Goal: Task Accomplishment & Management: Manage account settings

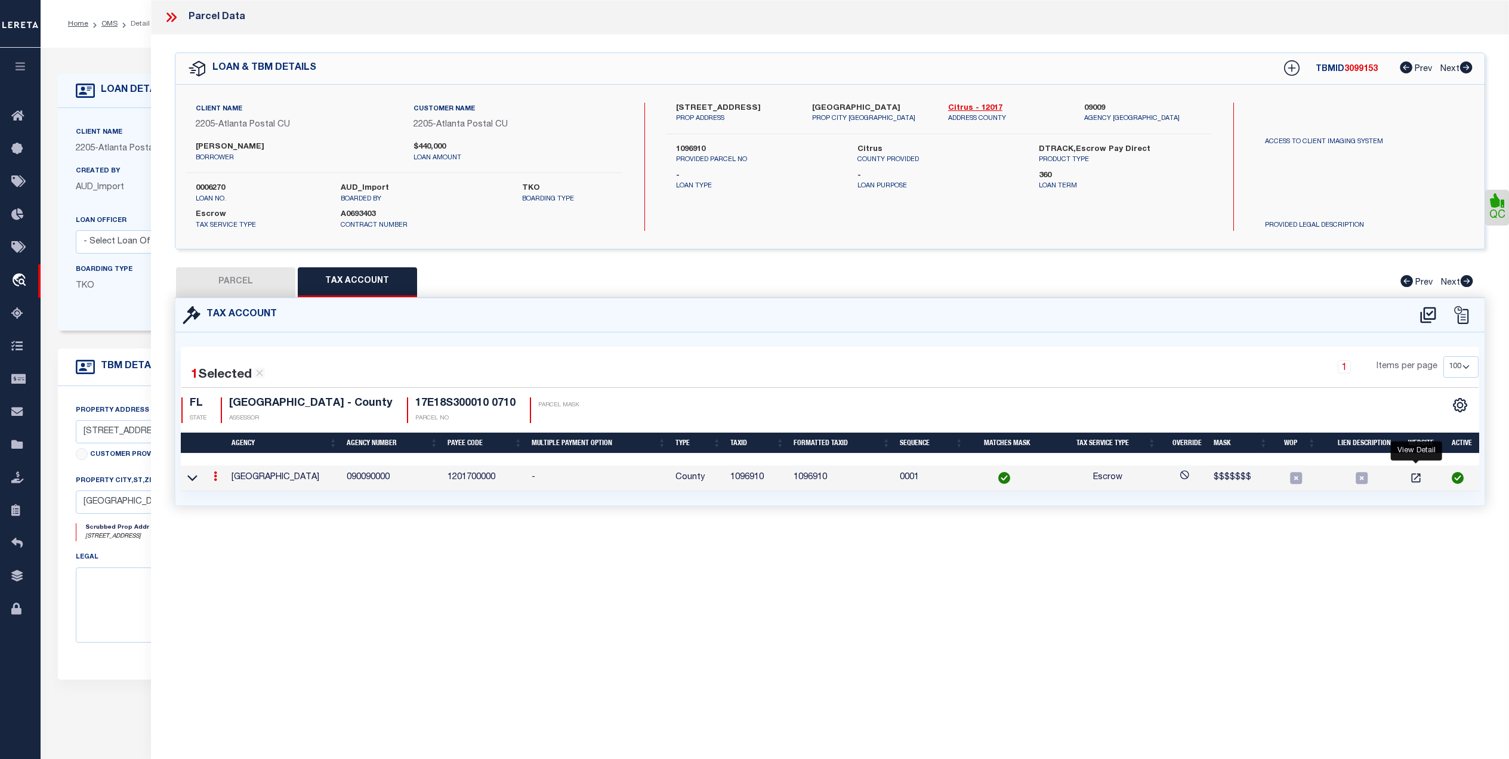
select select "200"
select select "100"
select select "Escrow"
click at [108, 24] on link "OMS" at bounding box center [109, 23] width 16 height 7
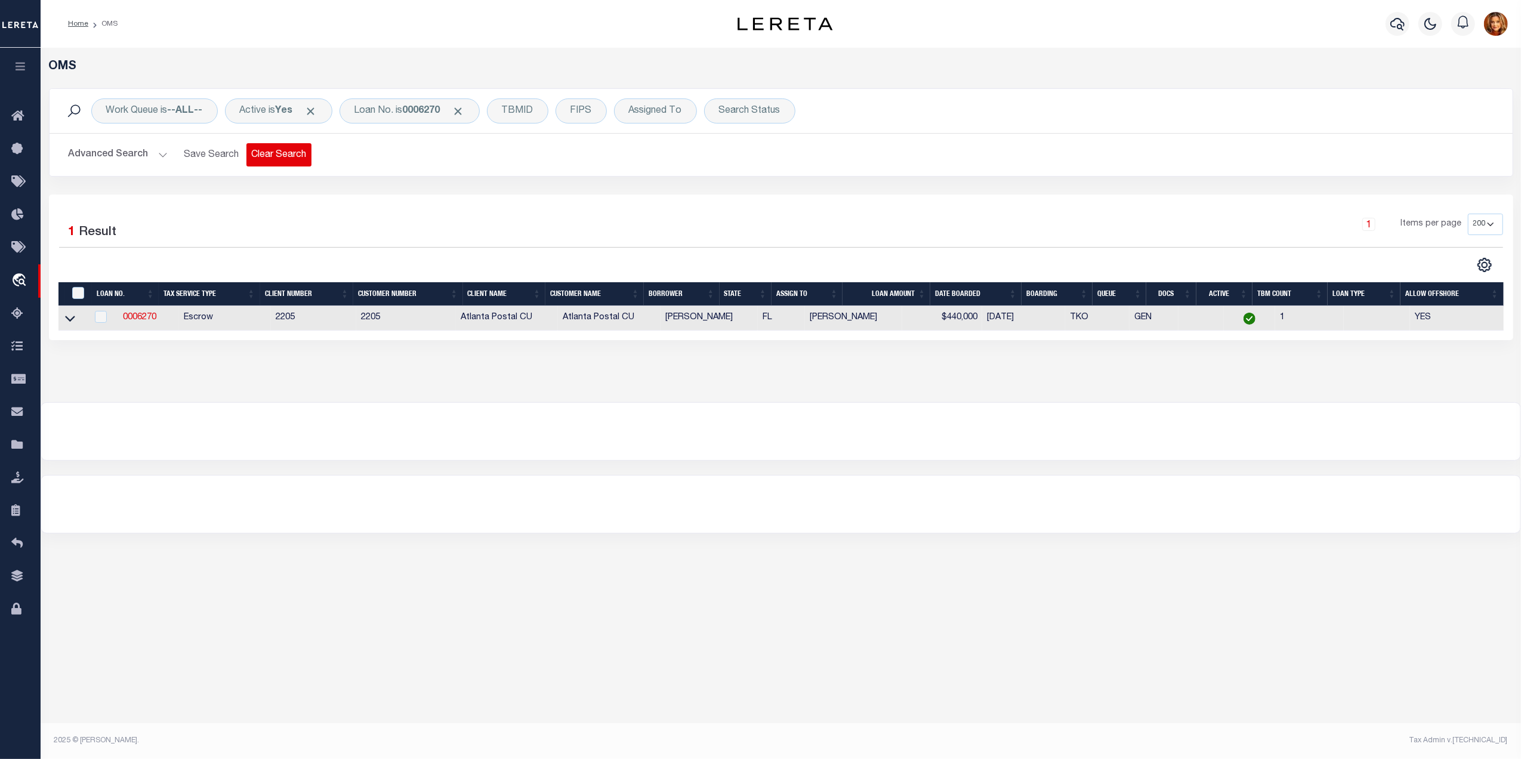
click at [280, 161] on button "Clear Search" at bounding box center [278, 154] width 65 height 23
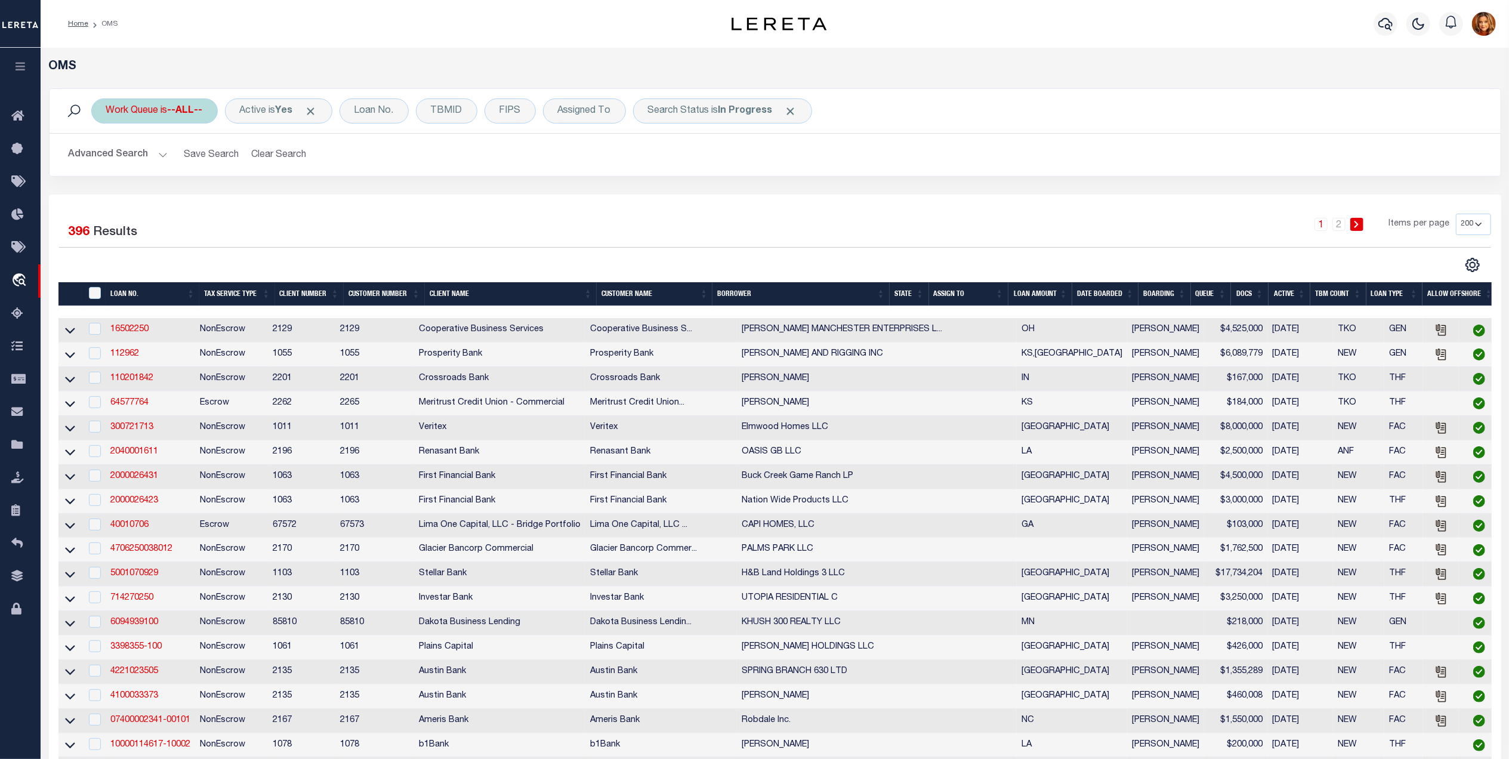
click at [187, 110] on b "--ALL--" at bounding box center [185, 111] width 35 height 10
click at [146, 173] on select "--ALL-- factRSystems General ThoughtFocus" at bounding box center [194, 169] width 175 height 23
select select "GEN"
click at [107, 159] on select "--ALL-- factRSystems General ThoughtFocus" at bounding box center [194, 169] width 175 height 23
click at [239, 197] on div "Cancel Apply" at bounding box center [194, 196] width 175 height 20
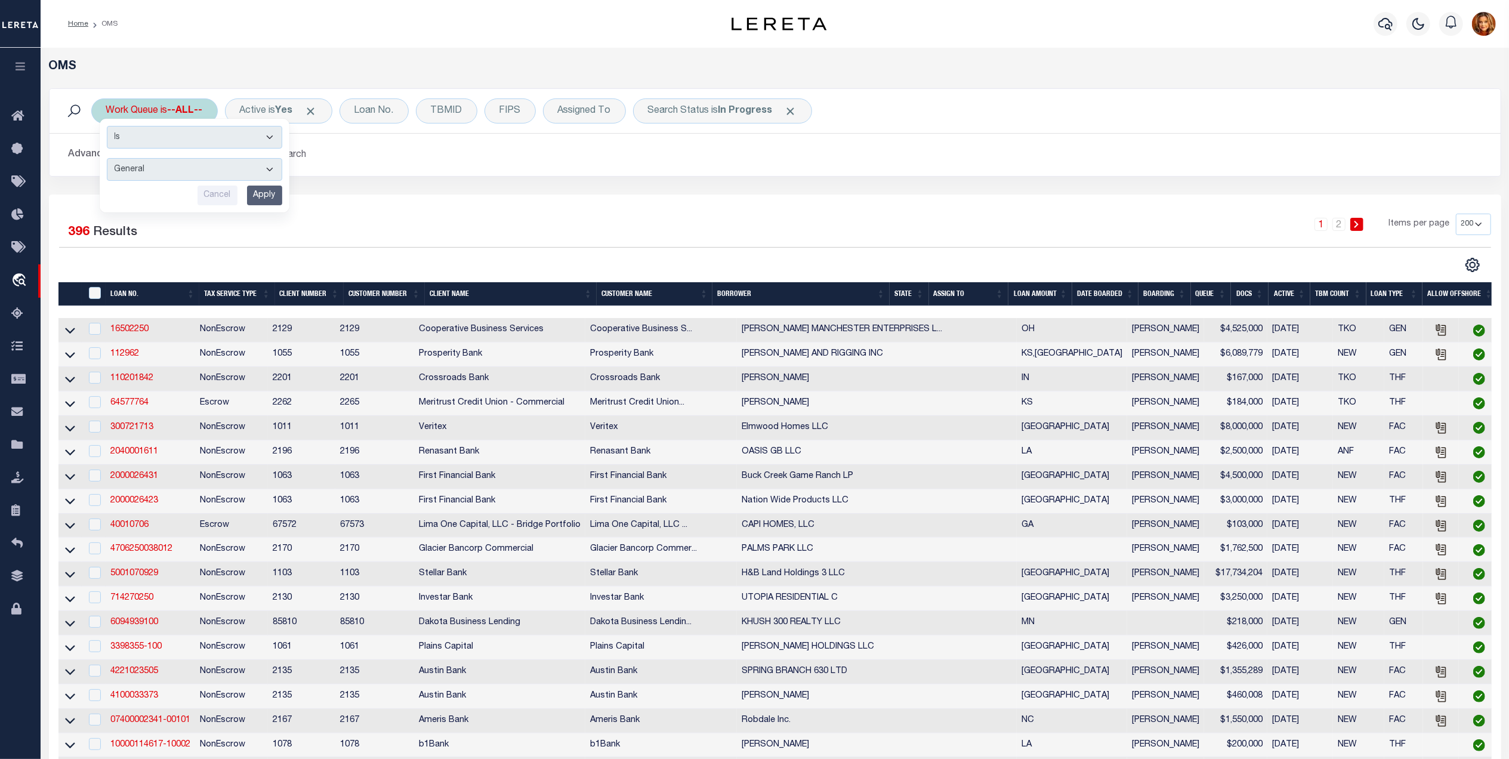
click at [254, 203] on input "Apply" at bounding box center [264, 196] width 35 height 20
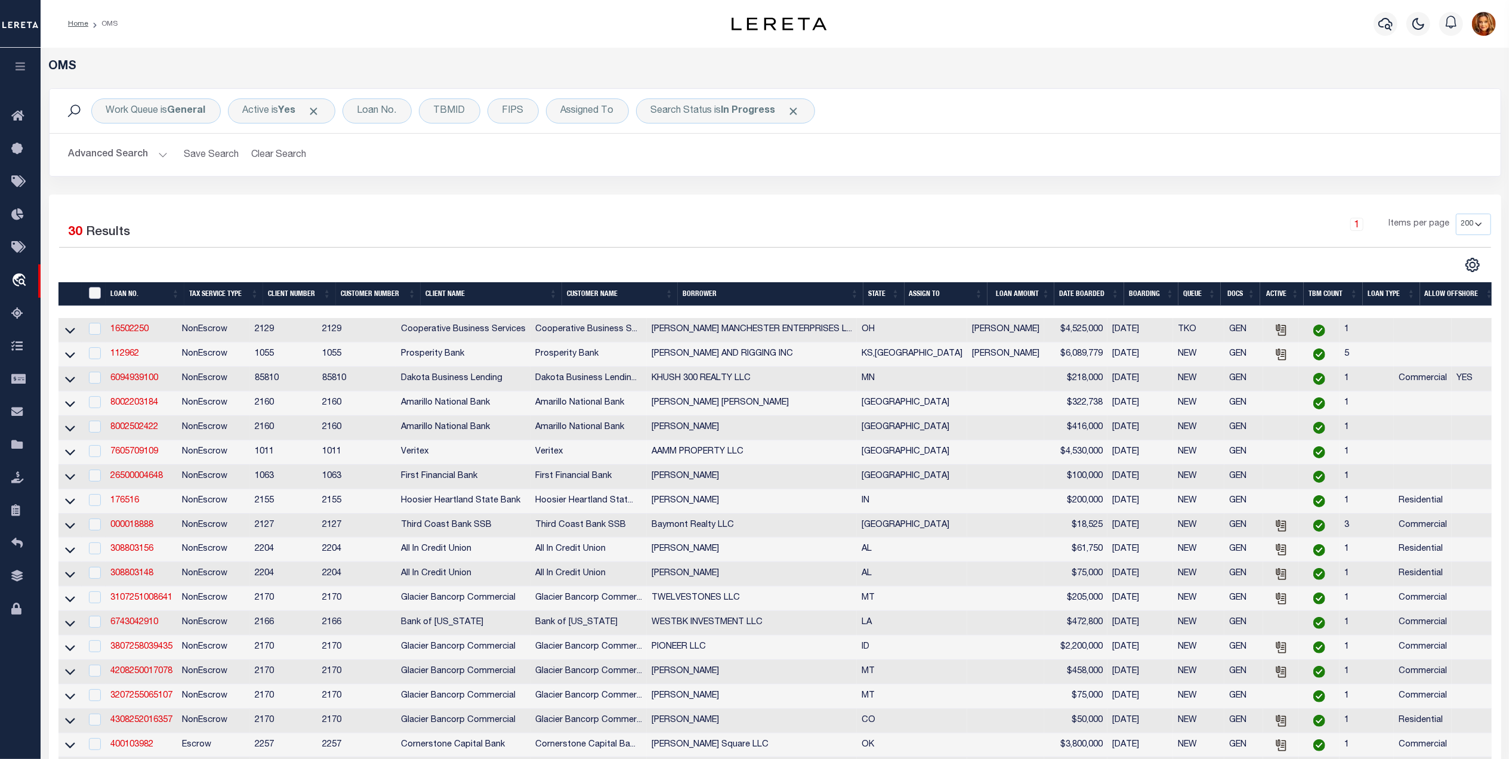
click at [98, 292] on input "" at bounding box center [95, 293] width 12 height 12
checkbox input "true"
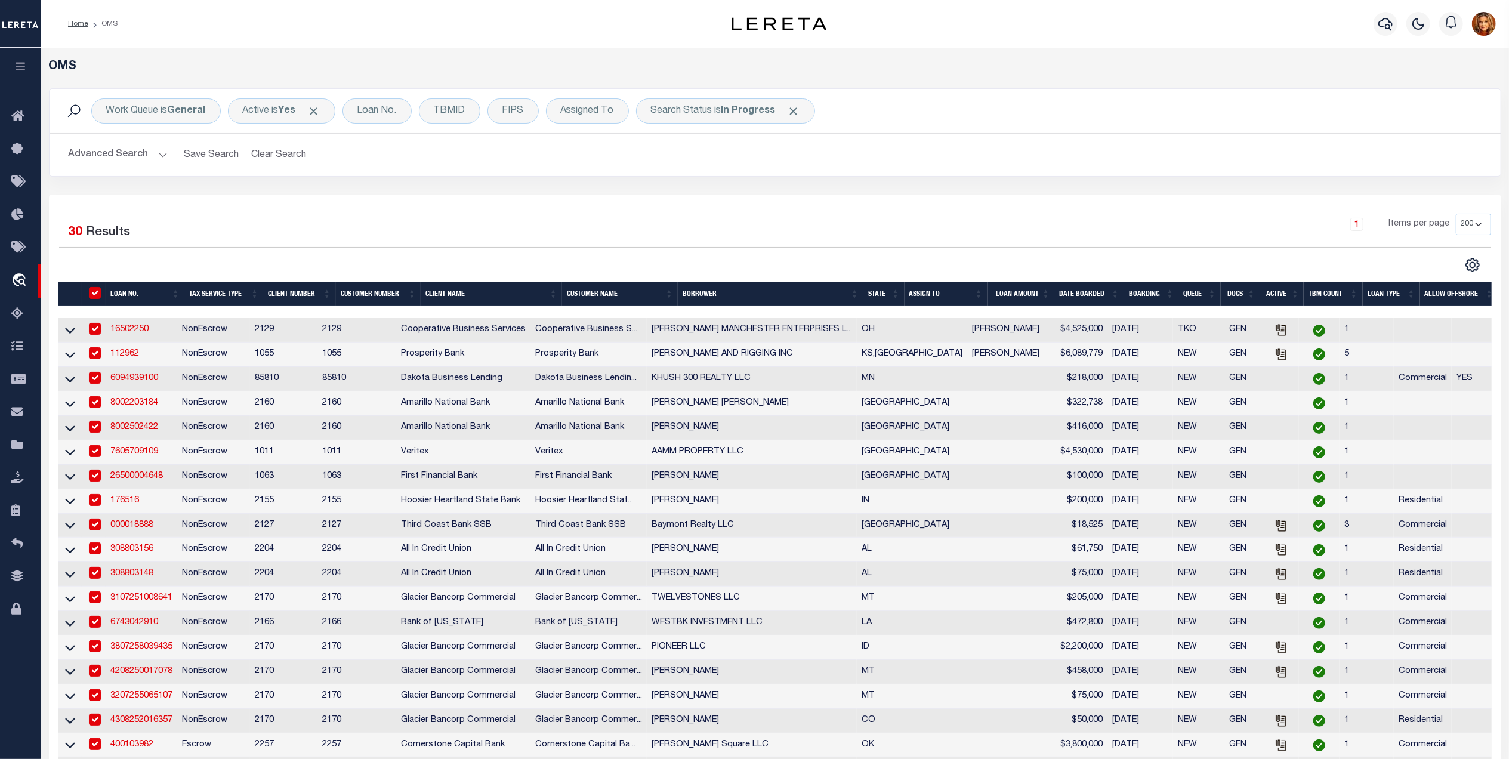
checkbox input "true"
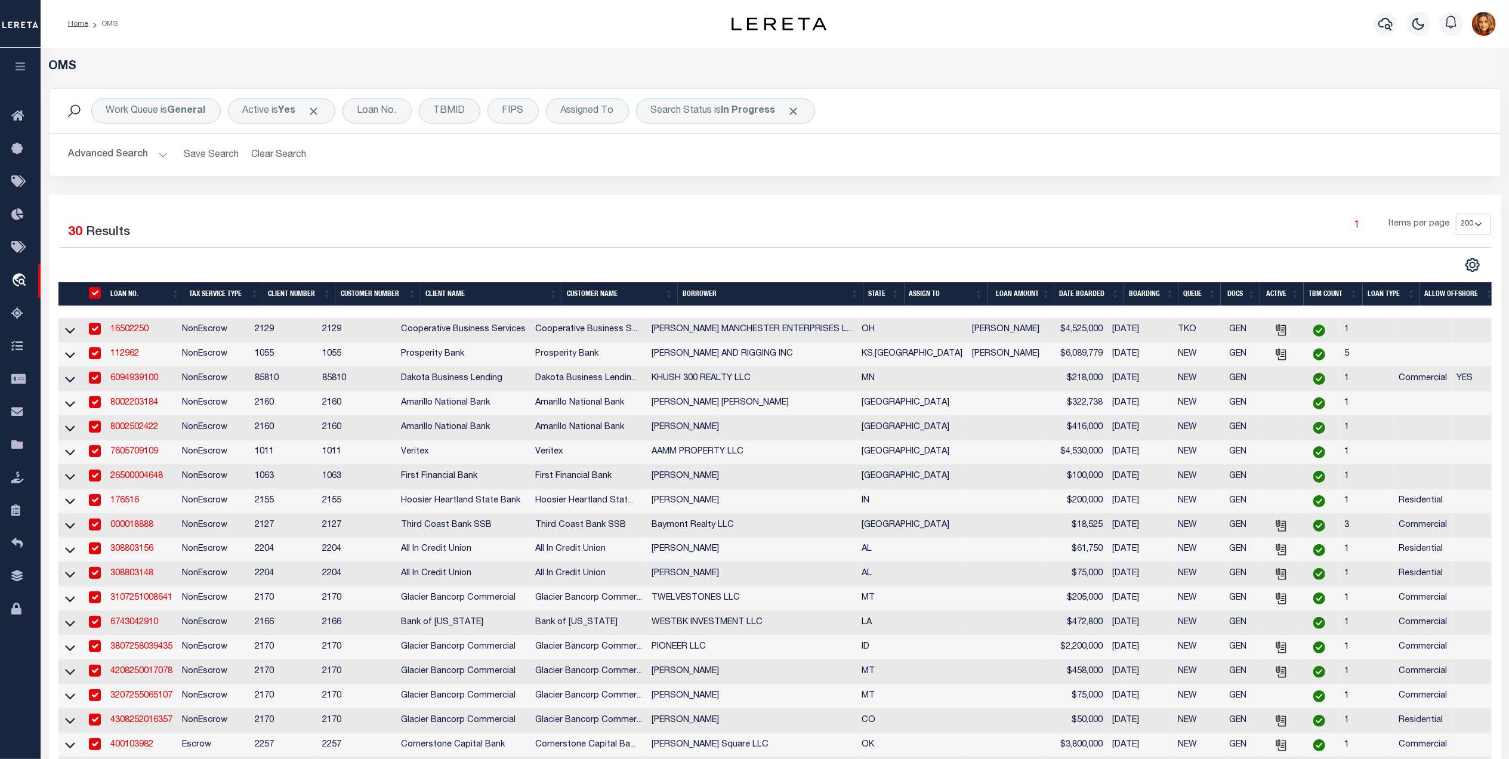
checkbox input "true"
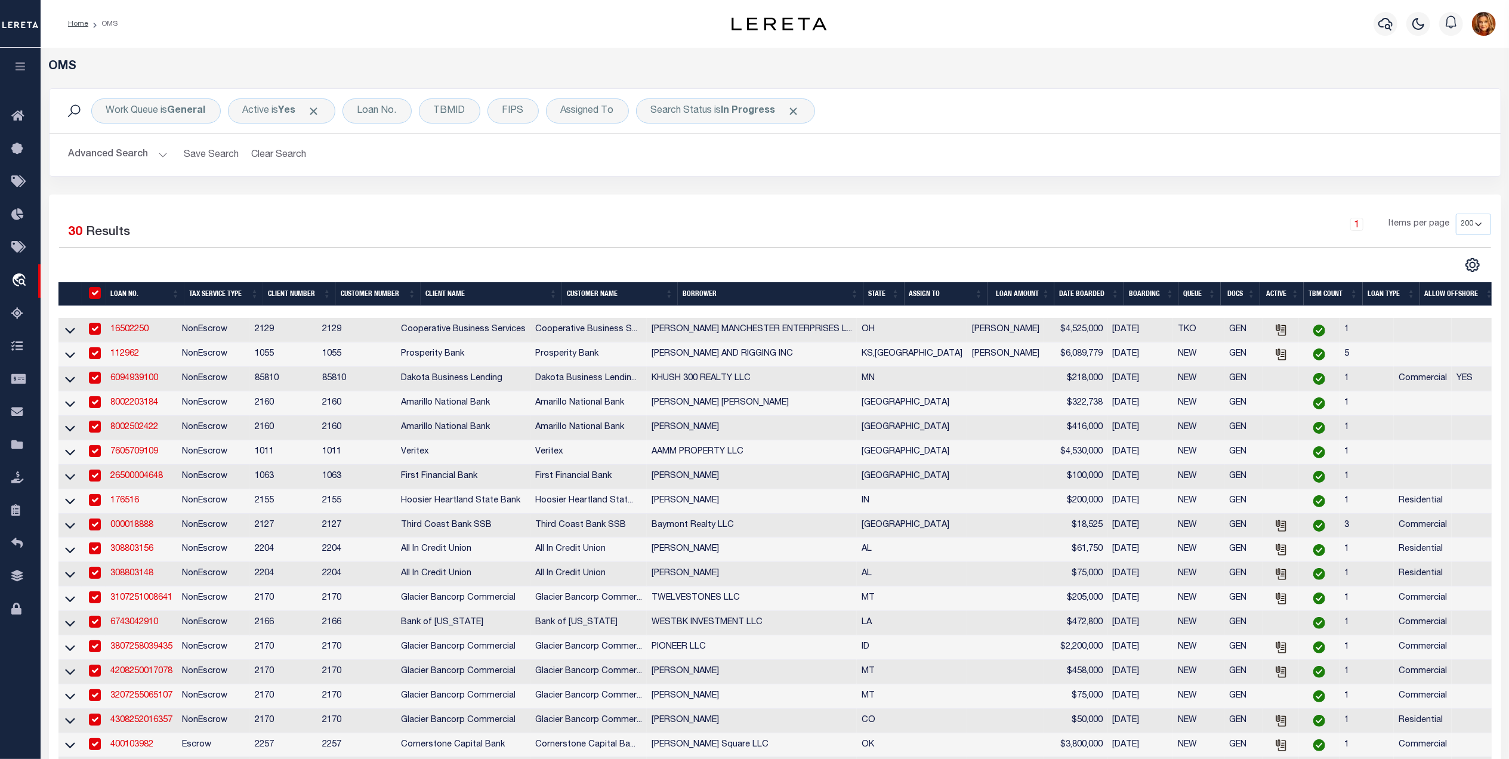
checkbox input "true"
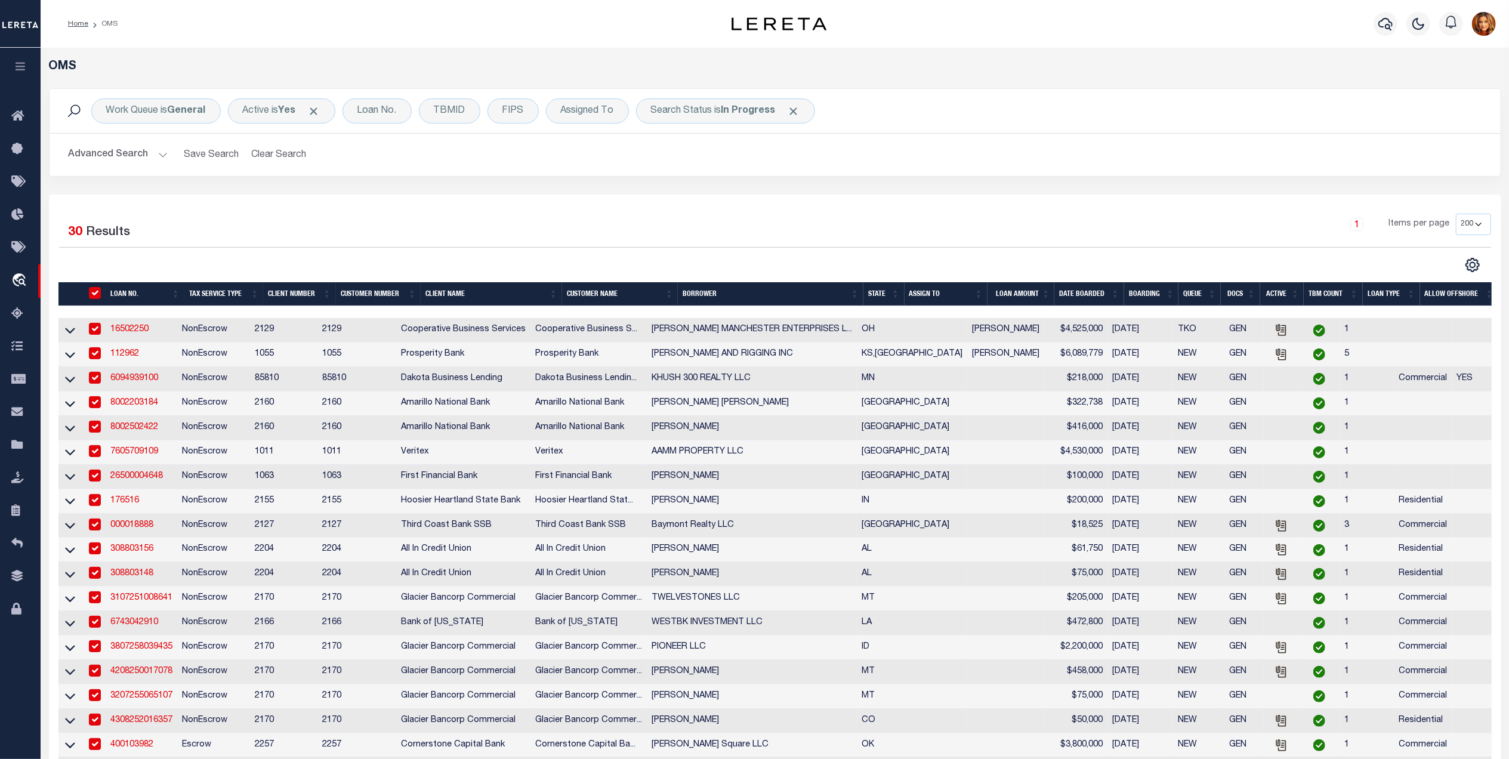
checkbox input "true"
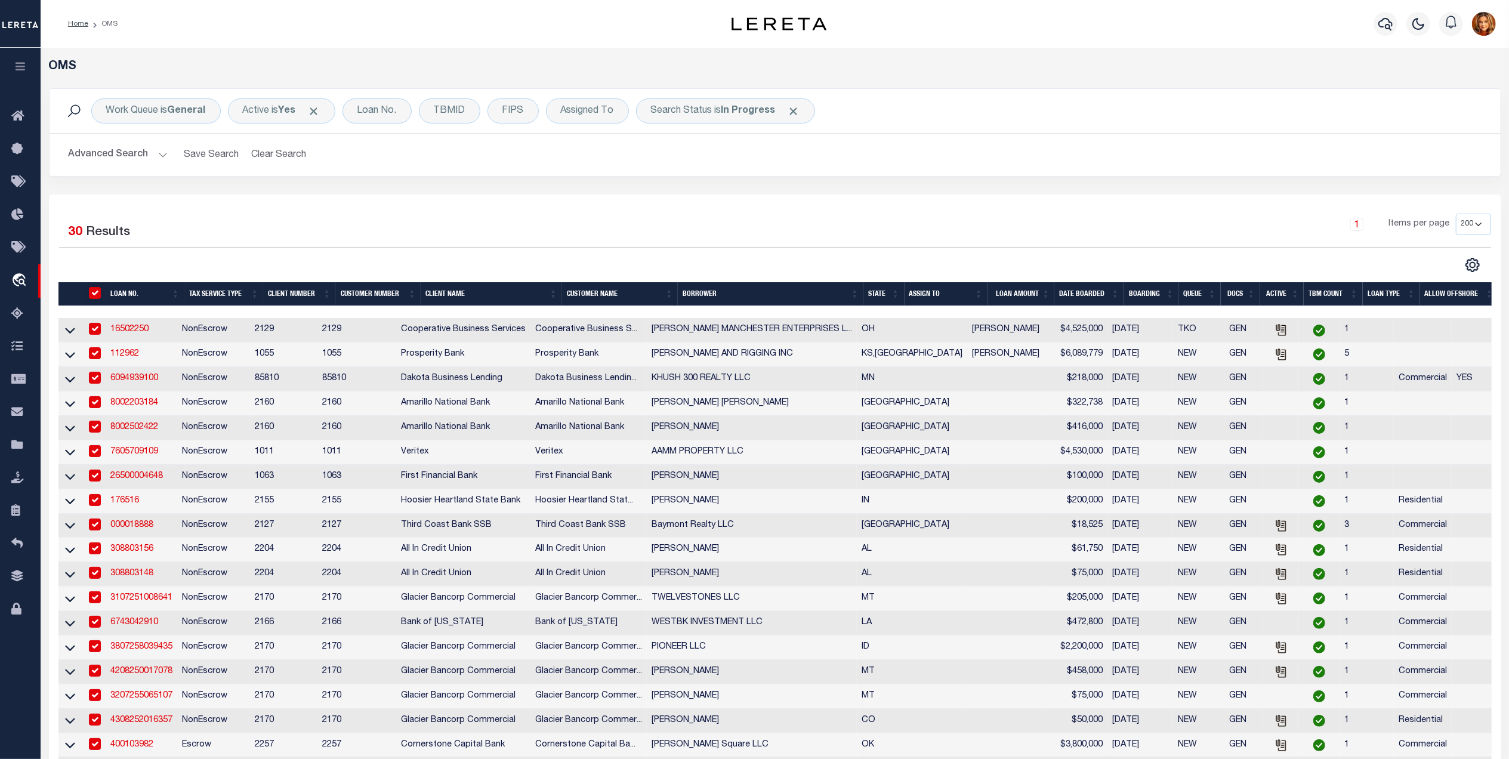
checkbox input "true"
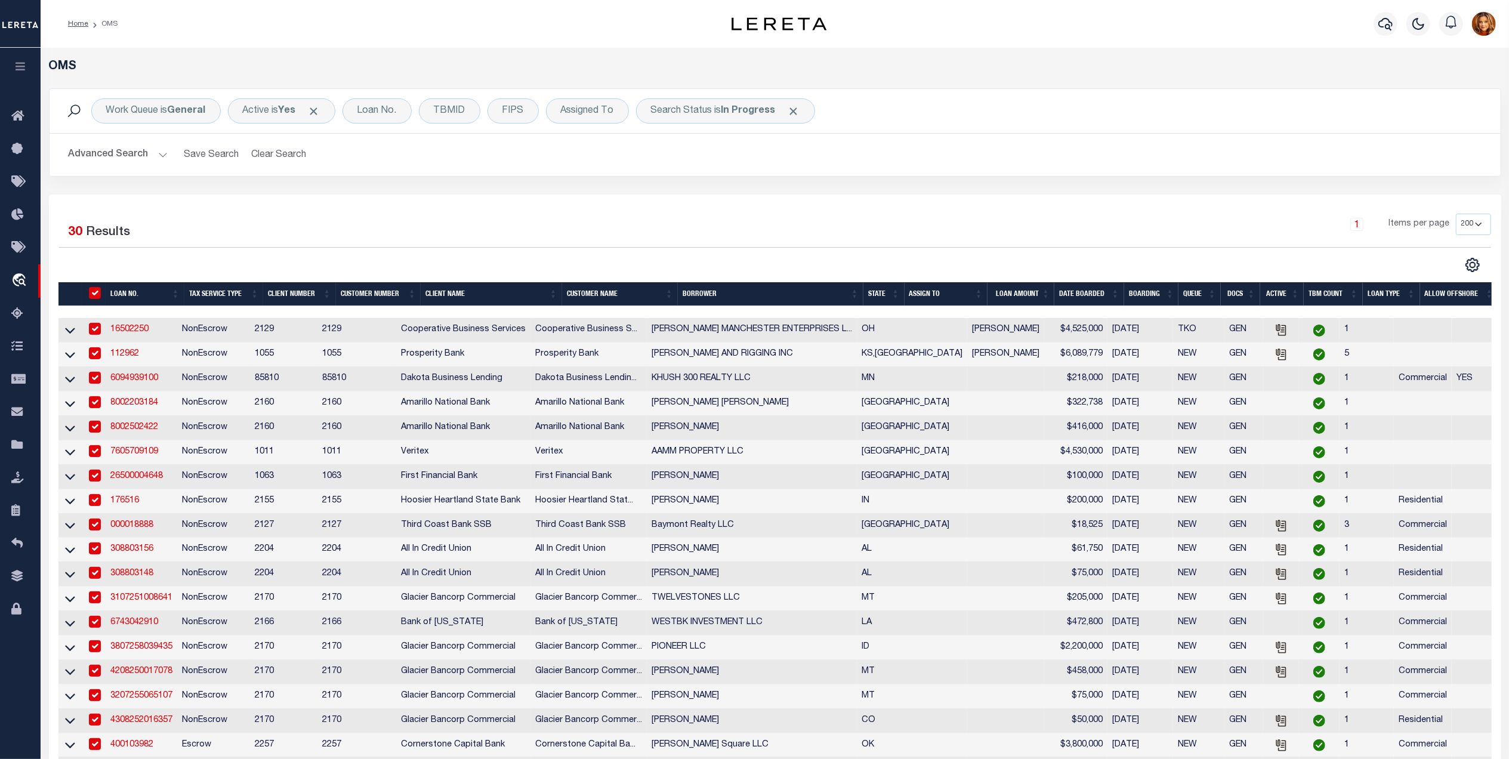
checkbox input "true"
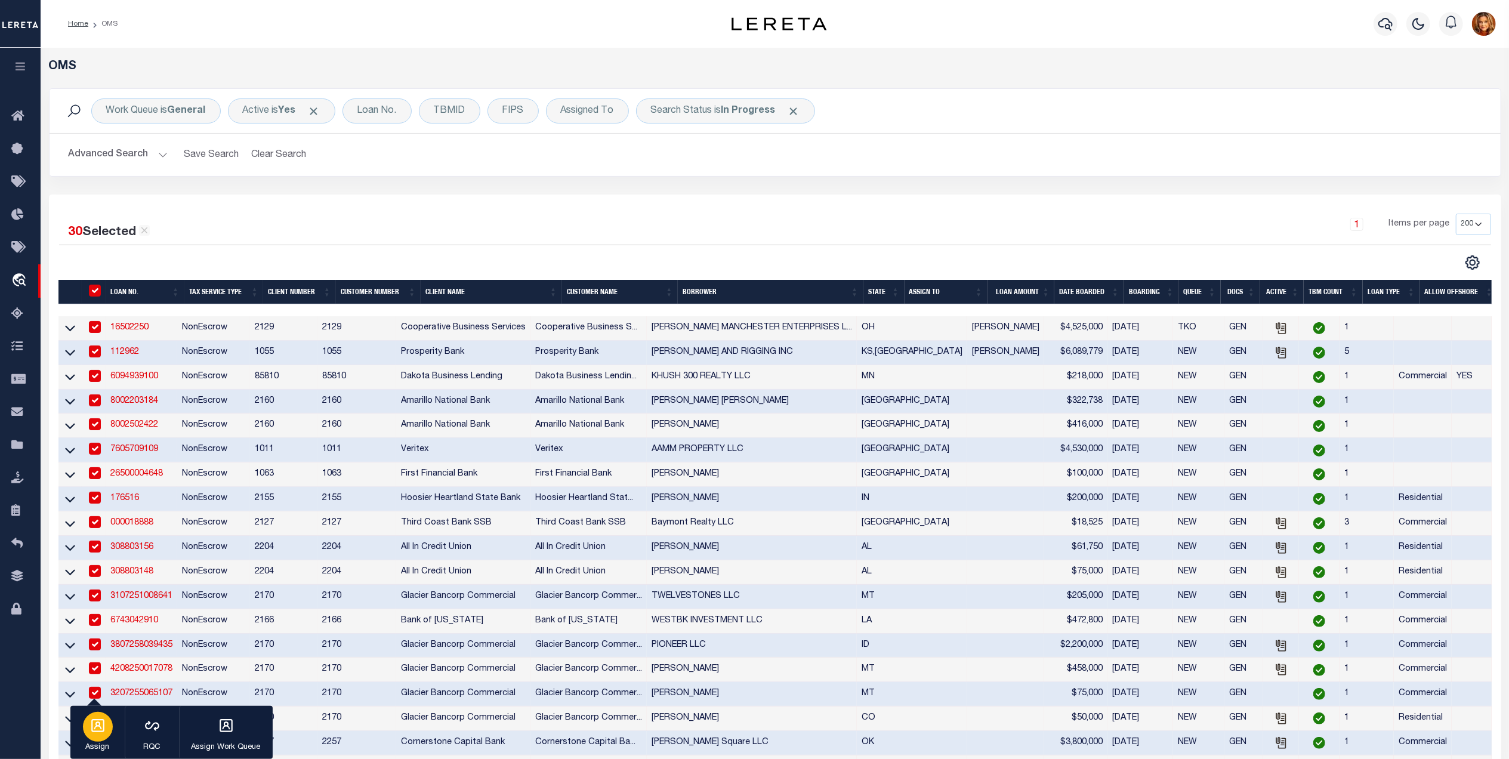
click at [94, 735] on div "button" at bounding box center [98, 727] width 30 height 30
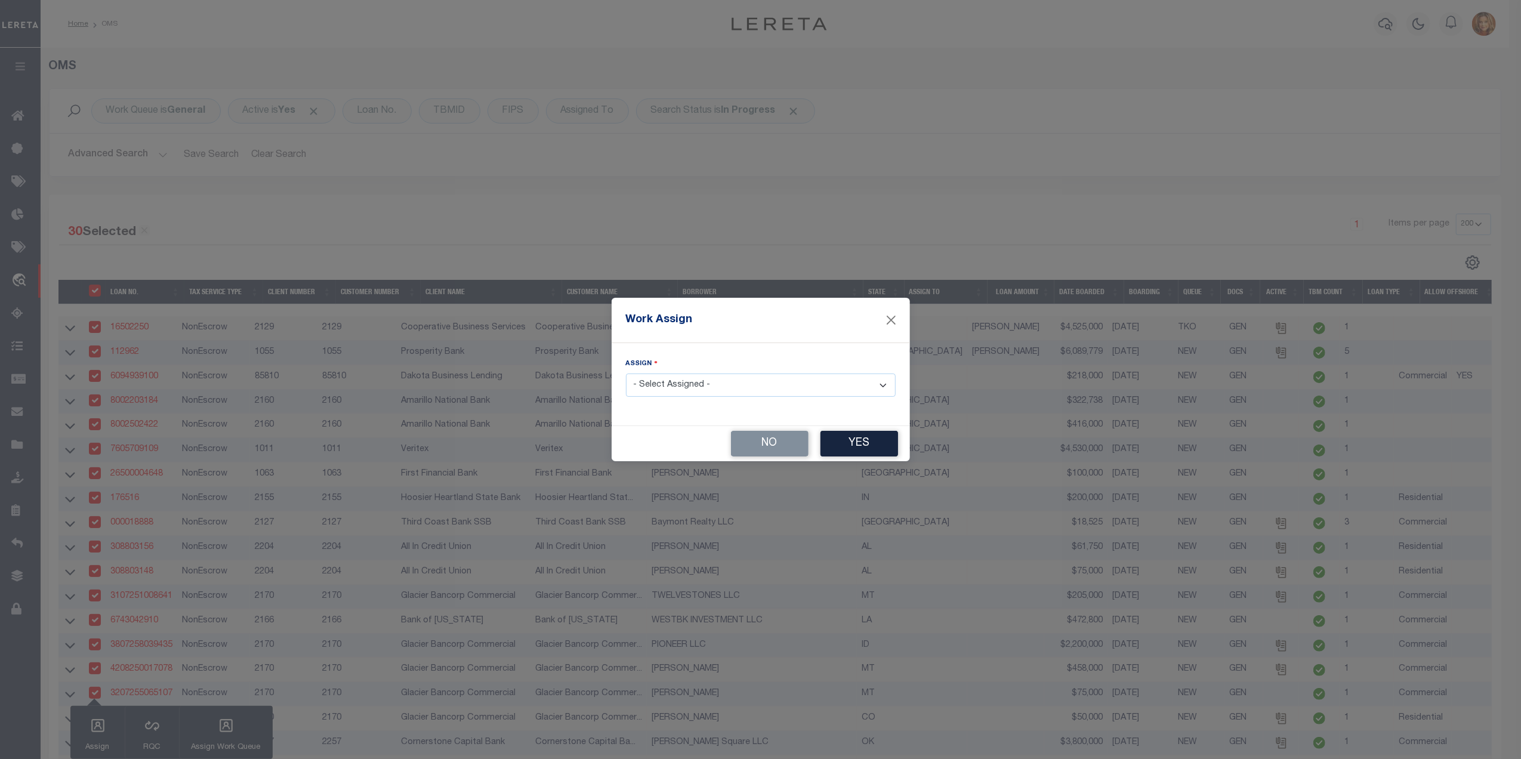
click at [704, 387] on select "- Select Assigned - --Unassigned-- [PERSON_NAME] [PERSON_NAME] [PERSON_NAME] [P…" at bounding box center [761, 385] width 270 height 23
select select "[PERSON_NAME]"
click at [626, 374] on select "- Select Assigned - --Unassigned-- [PERSON_NAME] [PERSON_NAME] [PERSON_NAME] [P…" at bounding box center [761, 385] width 270 height 23
click at [865, 437] on button "Yes" at bounding box center [860, 444] width 78 height 26
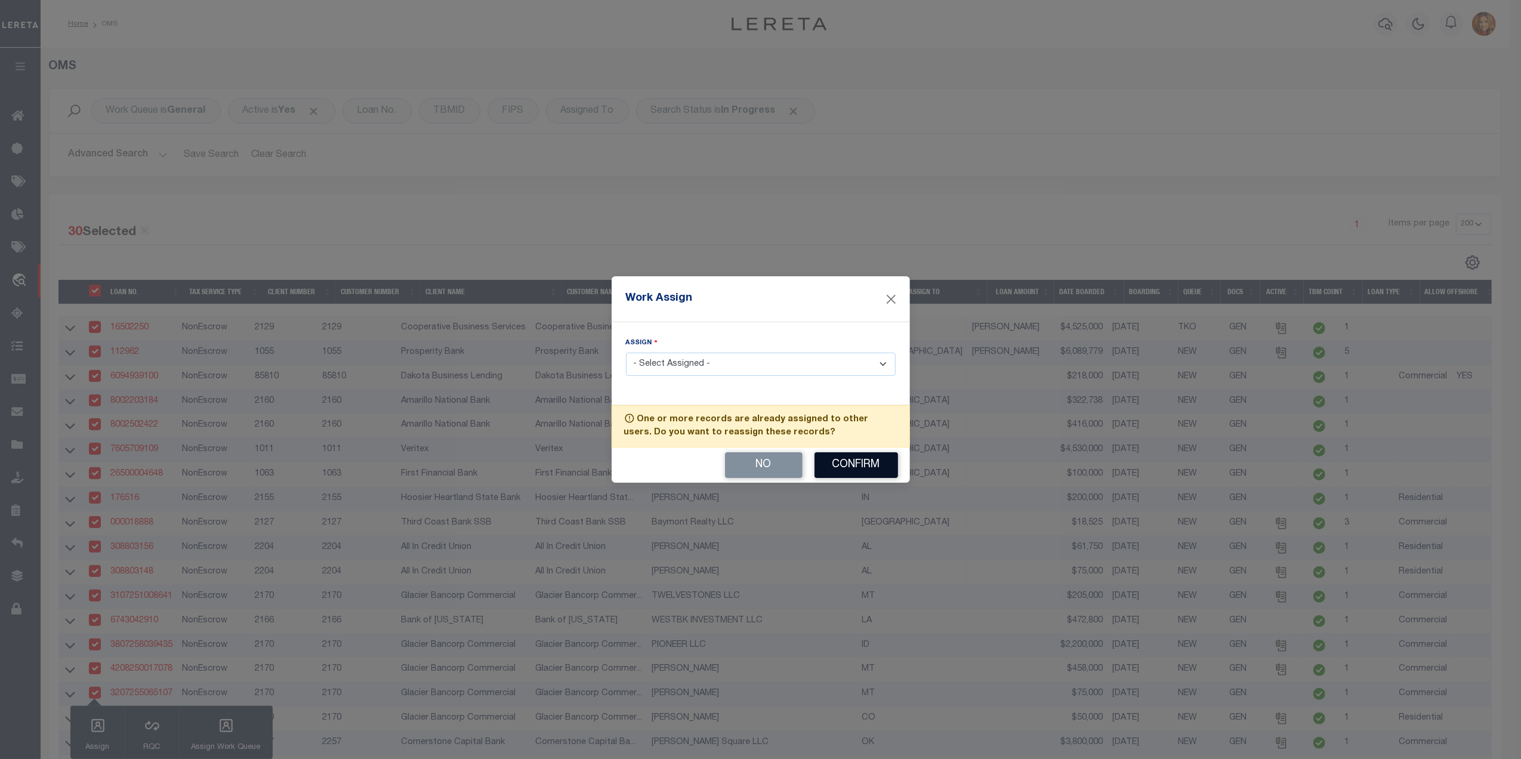
click at [849, 471] on button "Confirm" at bounding box center [857, 465] width 84 height 26
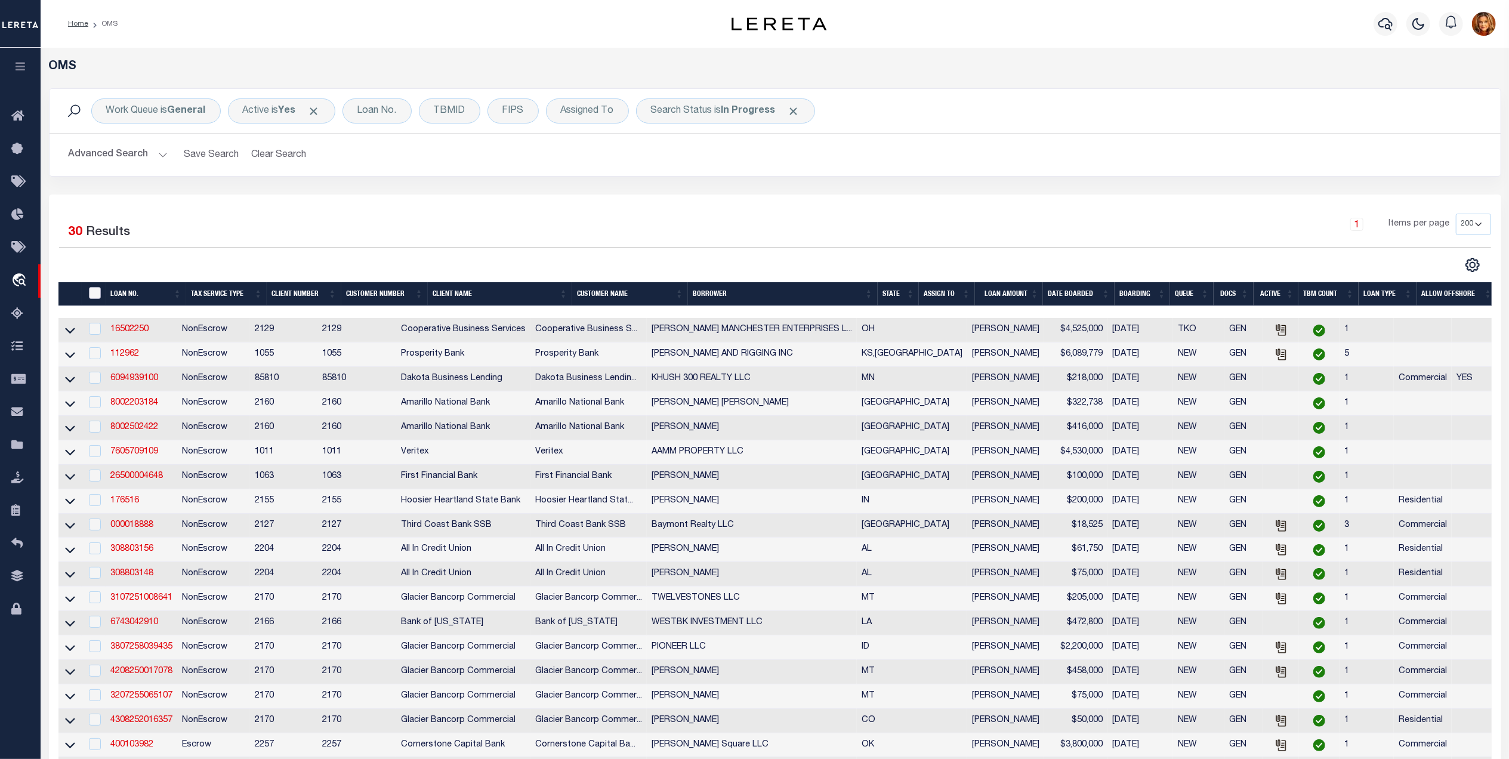
click at [94, 294] on input "" at bounding box center [95, 293] width 12 height 12
checkbox input "true"
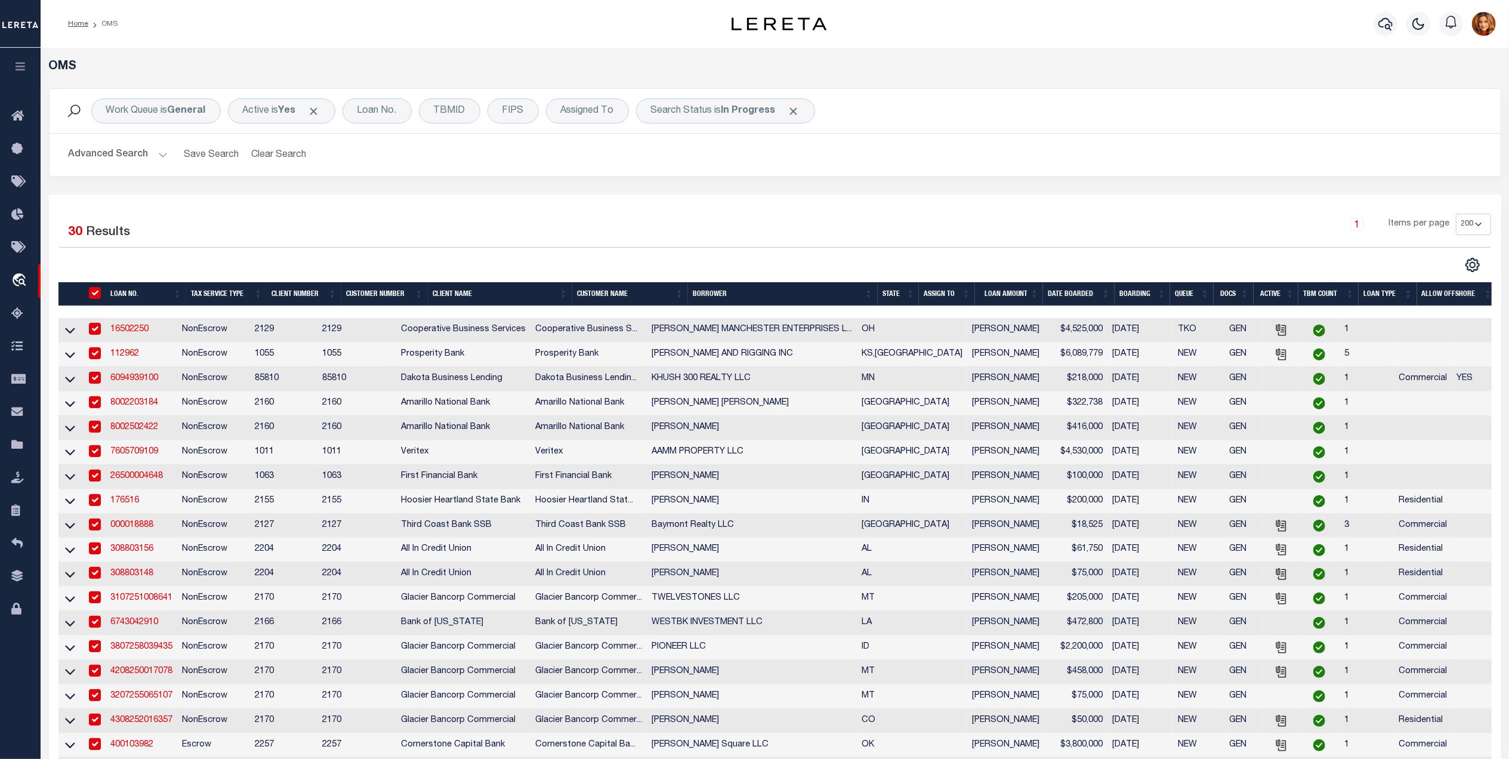
checkbox input "true"
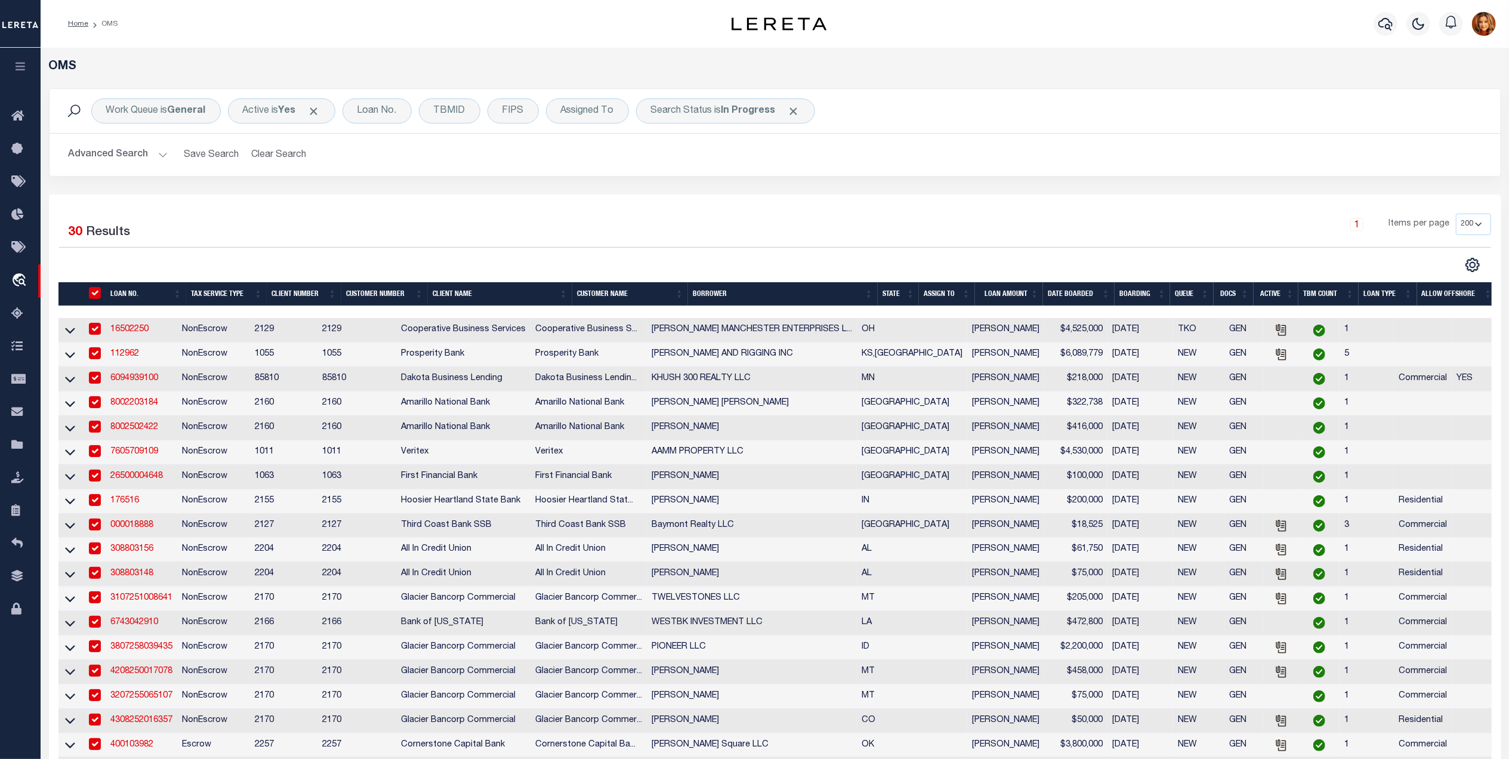
checkbox input "true"
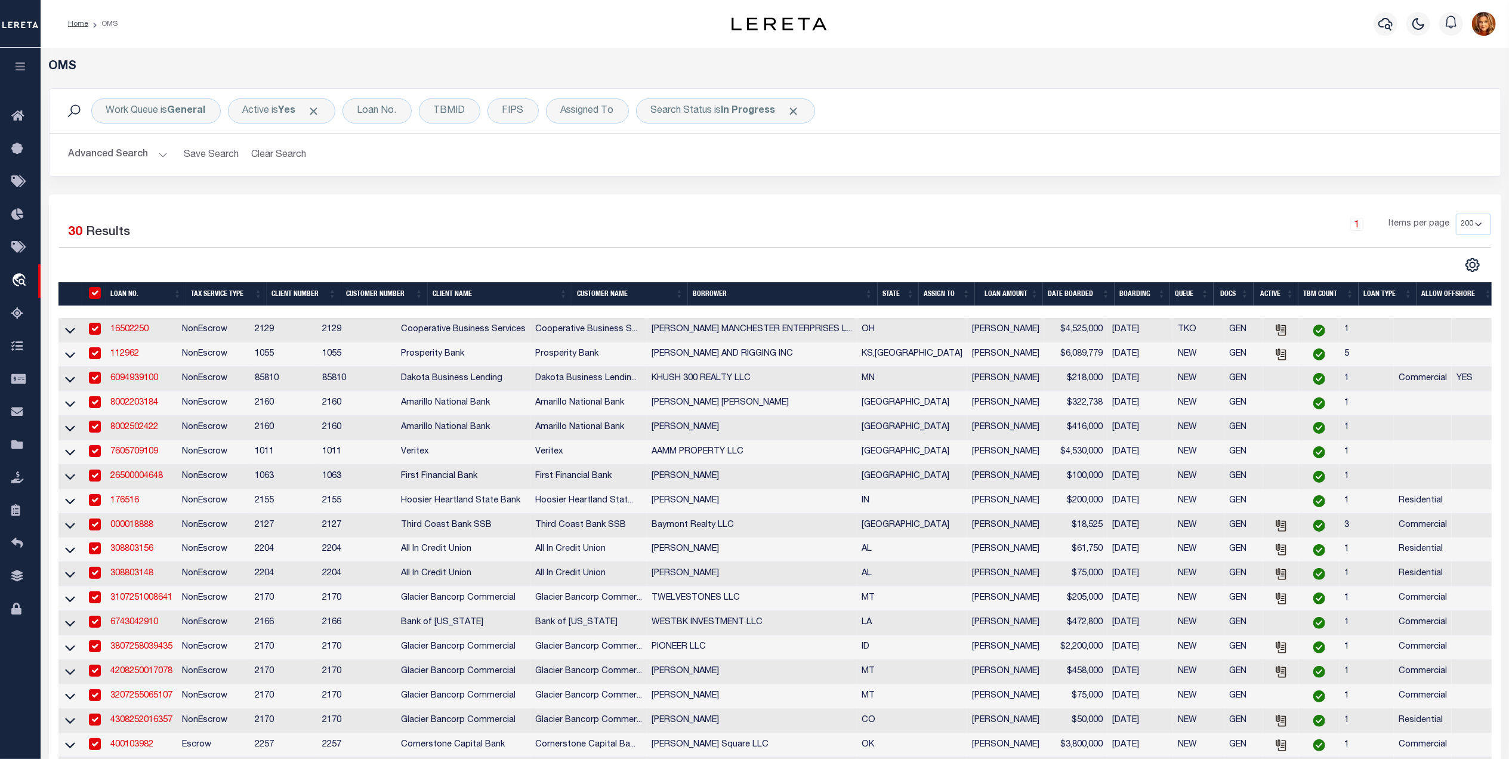
checkbox input "true"
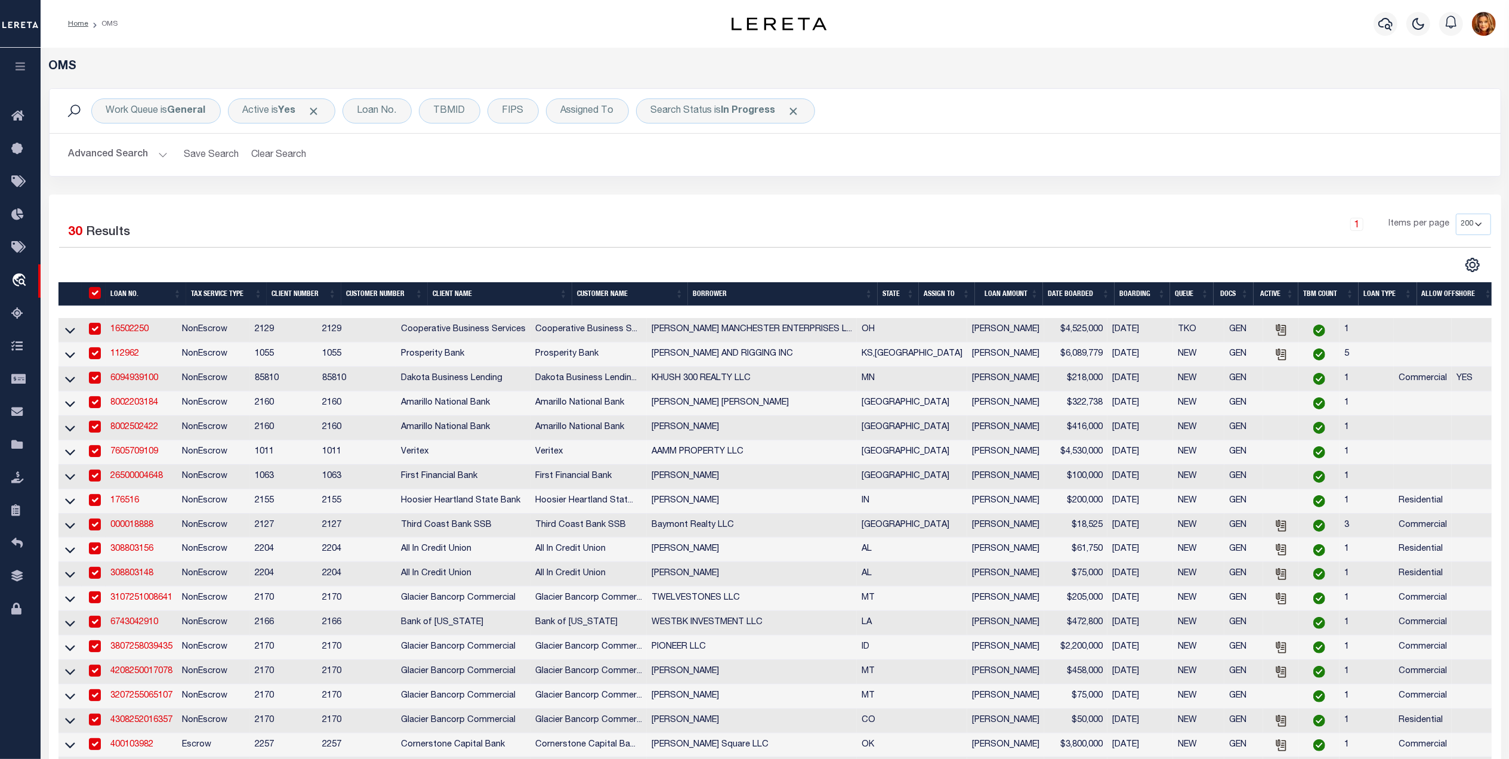
checkbox input "true"
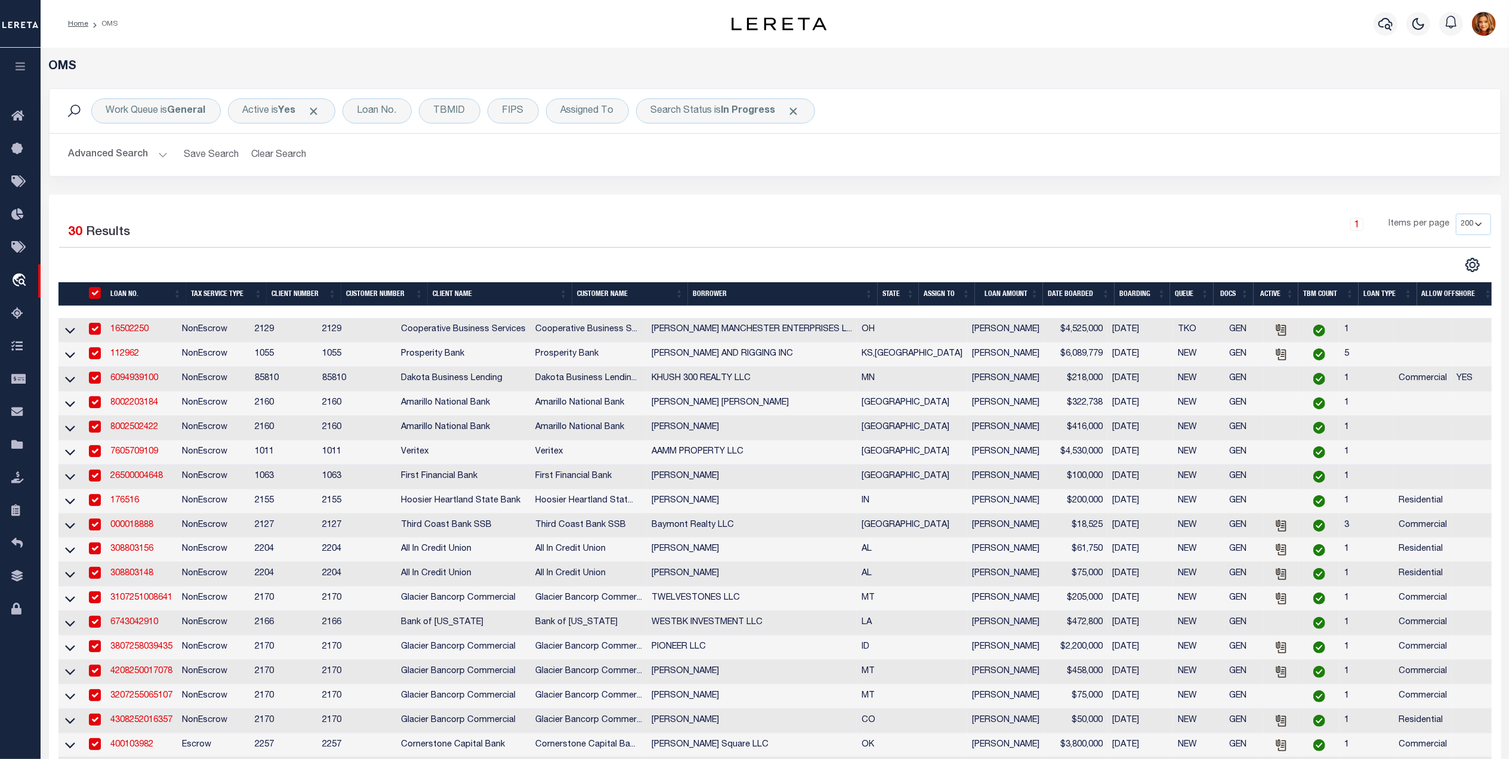
checkbox input "true"
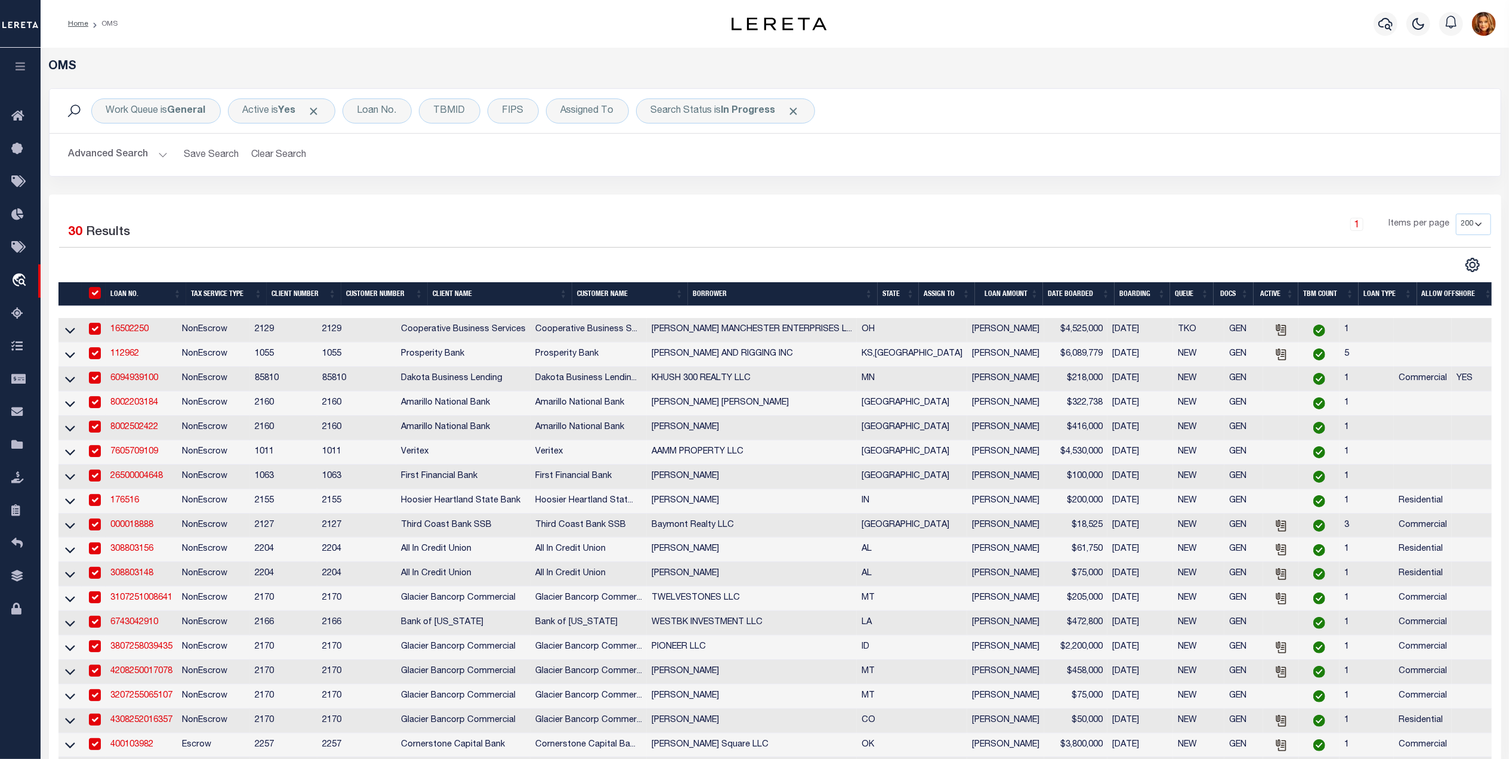
checkbox input "true"
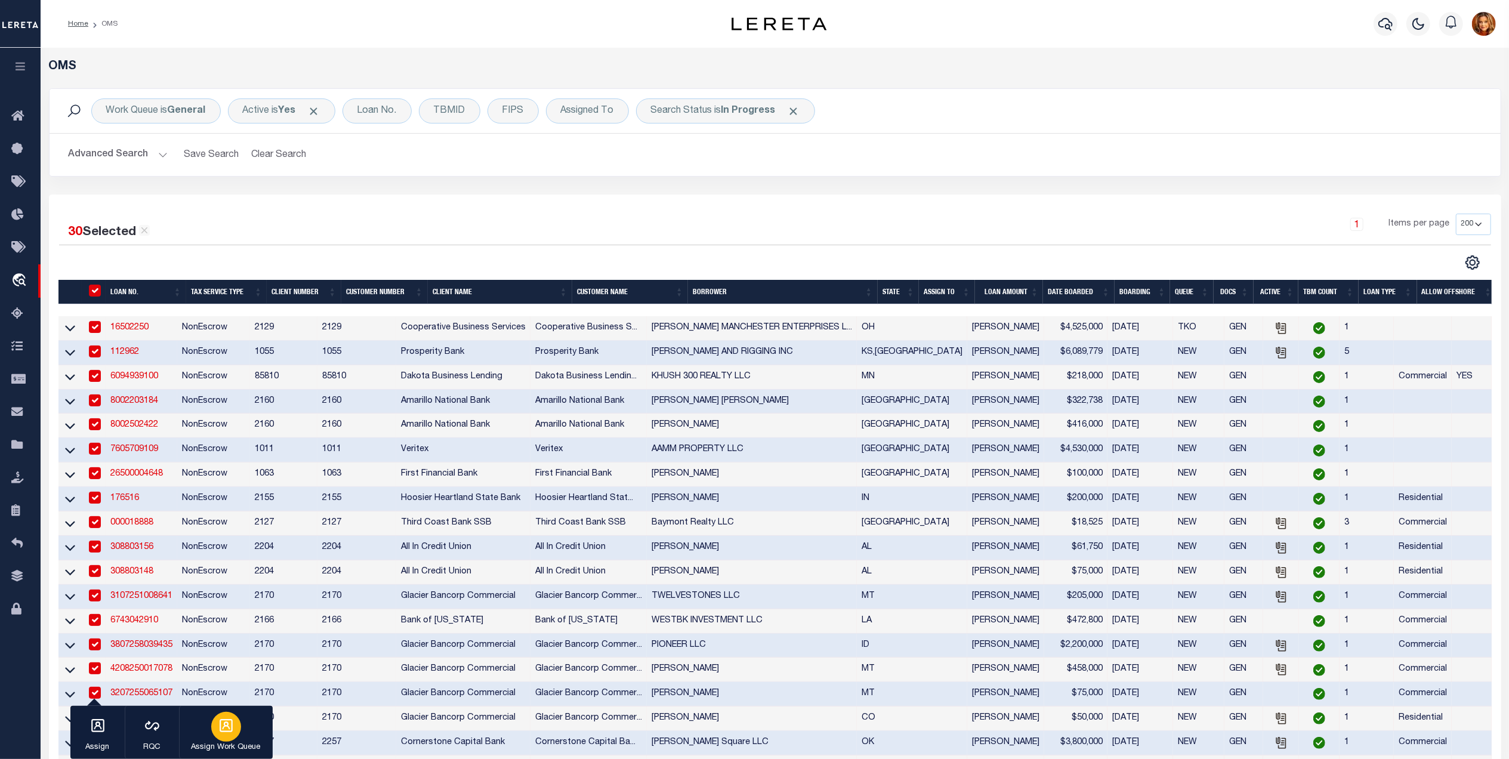
click at [228, 731] on icon "button" at bounding box center [226, 726] width 16 height 16
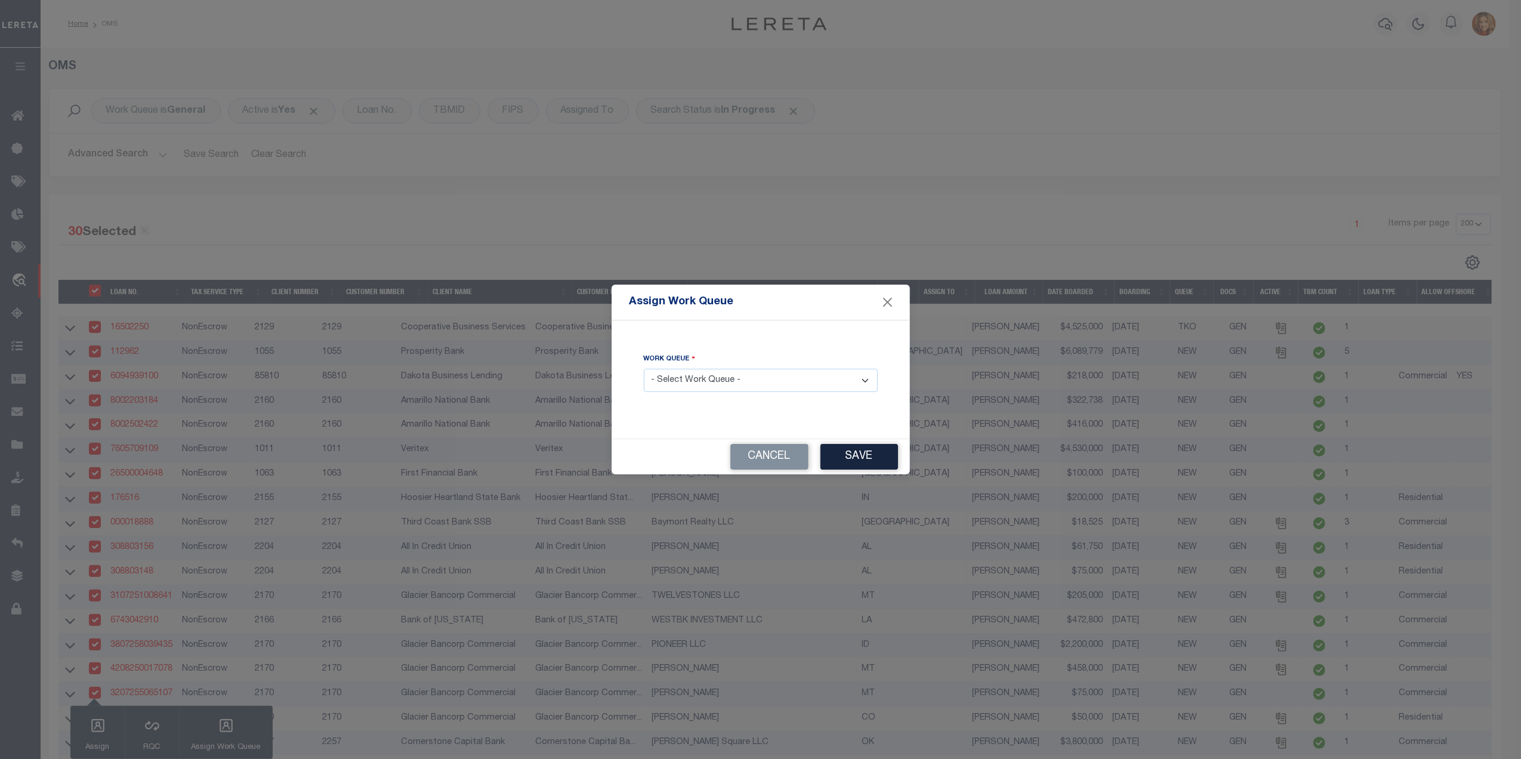
click at [740, 378] on select "- Select Work Queue - factRSystems General ThoughtFocus" at bounding box center [761, 380] width 234 height 23
select select "FAC"
click at [644, 369] on select "- Select Work Queue - factRSystems General ThoughtFocus" at bounding box center [761, 380] width 234 height 23
click at [868, 455] on button "Save" at bounding box center [860, 457] width 78 height 26
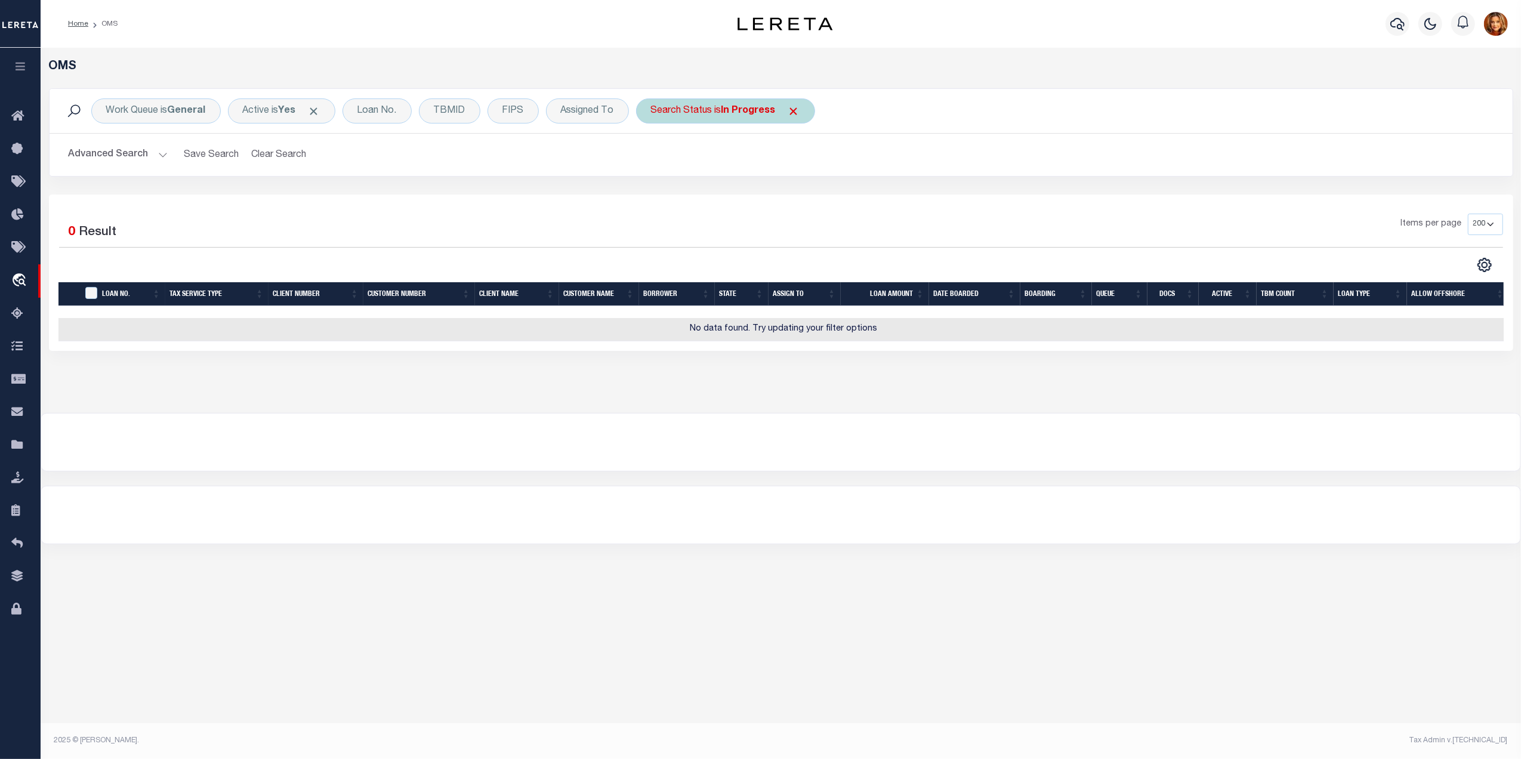
click at [753, 111] on b "In Progress" at bounding box center [748, 111] width 54 height 10
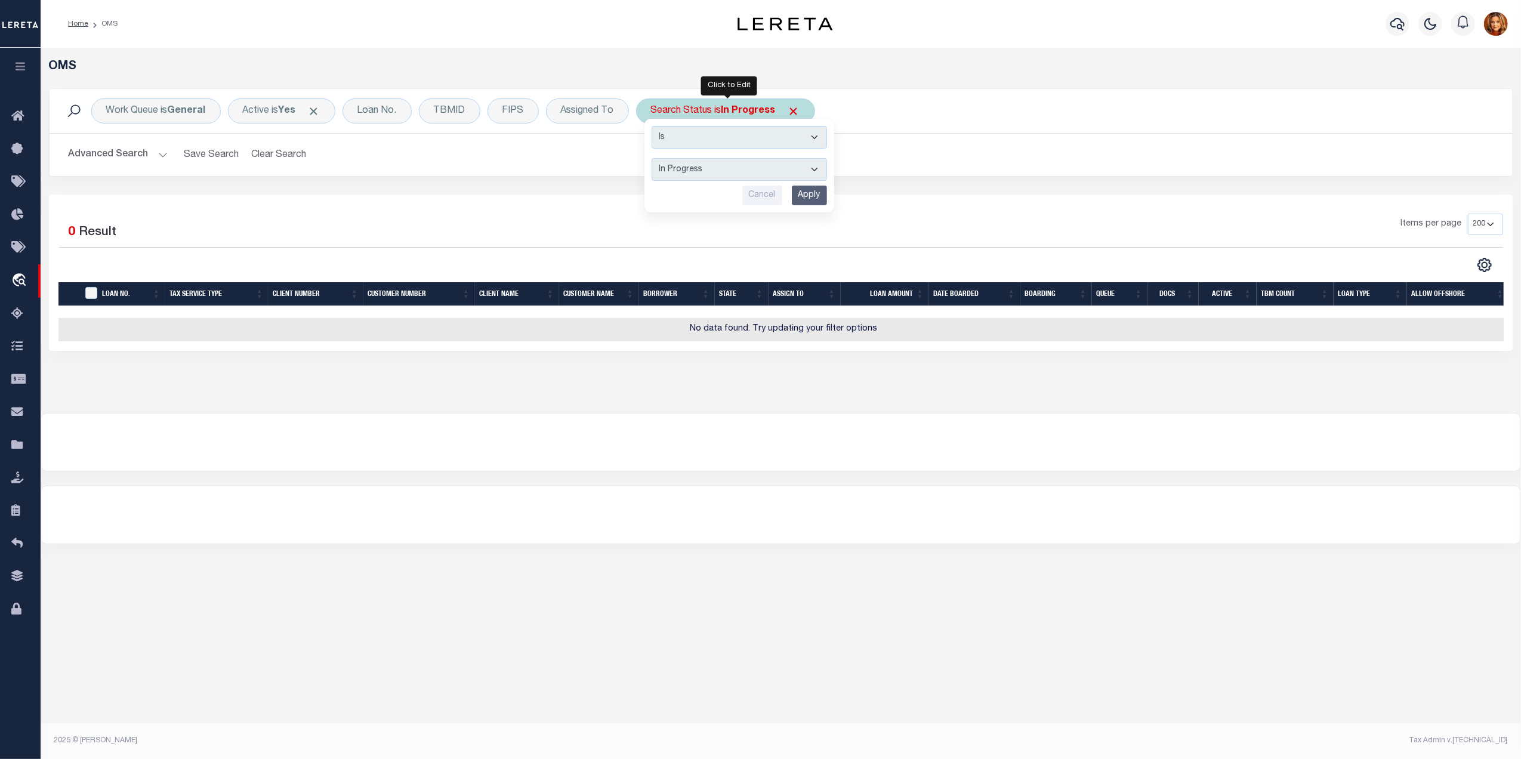
click at [693, 162] on select "Automated Search Bad Parcel Complete Duplicate Parcel High Dollar Reporting In …" at bounding box center [739, 169] width 175 height 23
select select "RD"
click at [654, 159] on select "Automated Search Bad Parcel Complete Duplicate Parcel High Dollar Reporting In …" at bounding box center [739, 169] width 175 height 23
click at [814, 201] on input "Apply" at bounding box center [809, 196] width 35 height 20
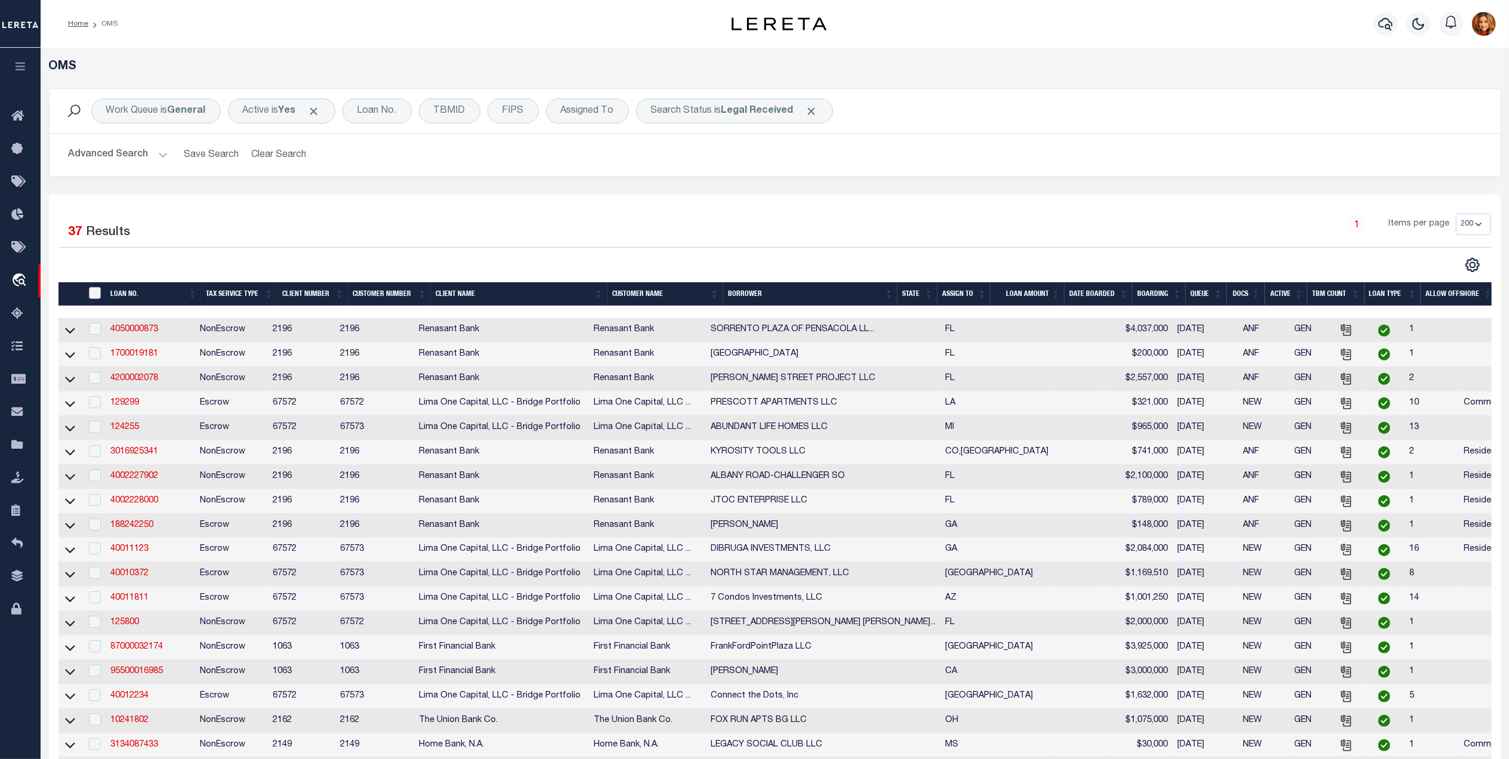
click at [94, 292] on input "" at bounding box center [95, 293] width 12 height 12
checkbox input "true"
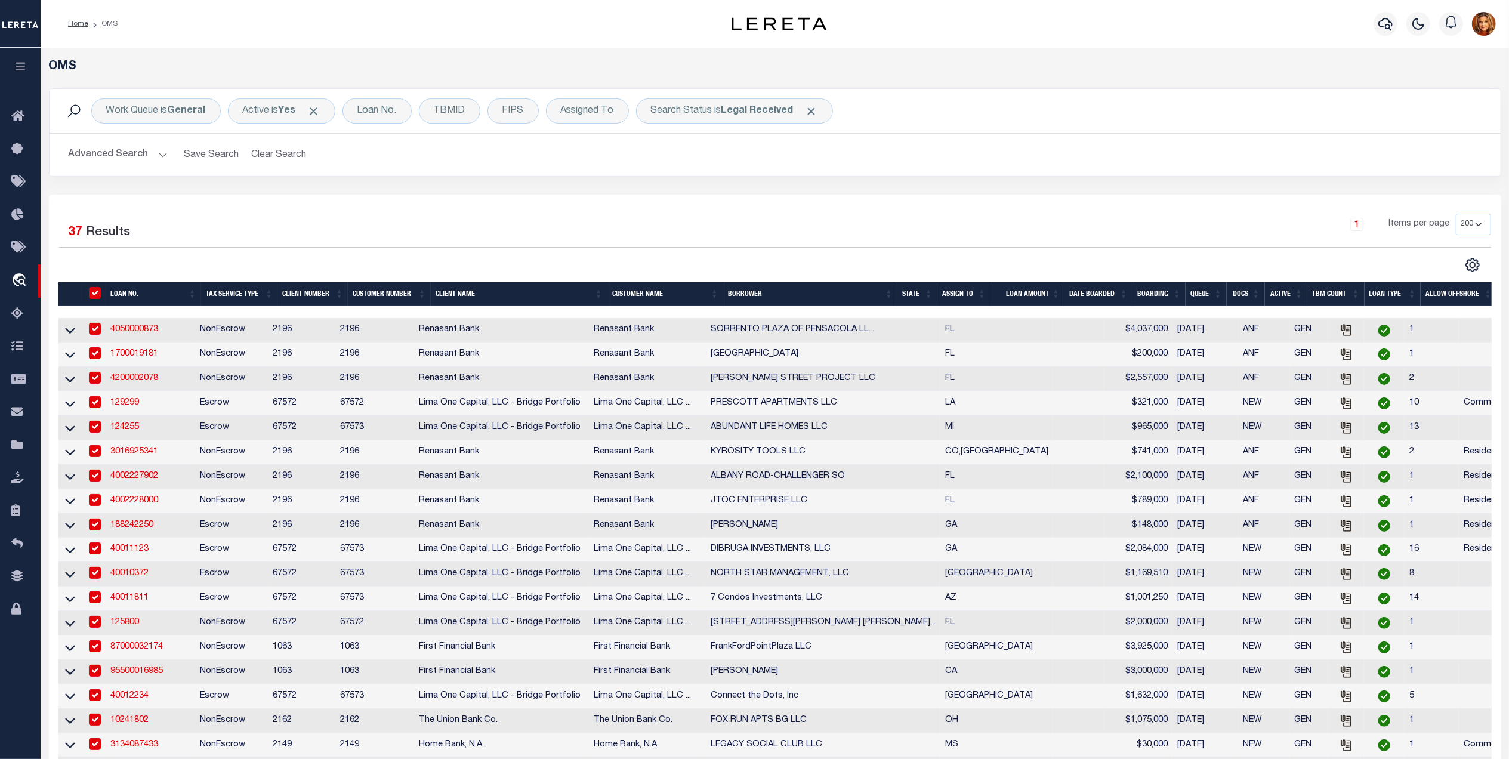
checkbox input "true"
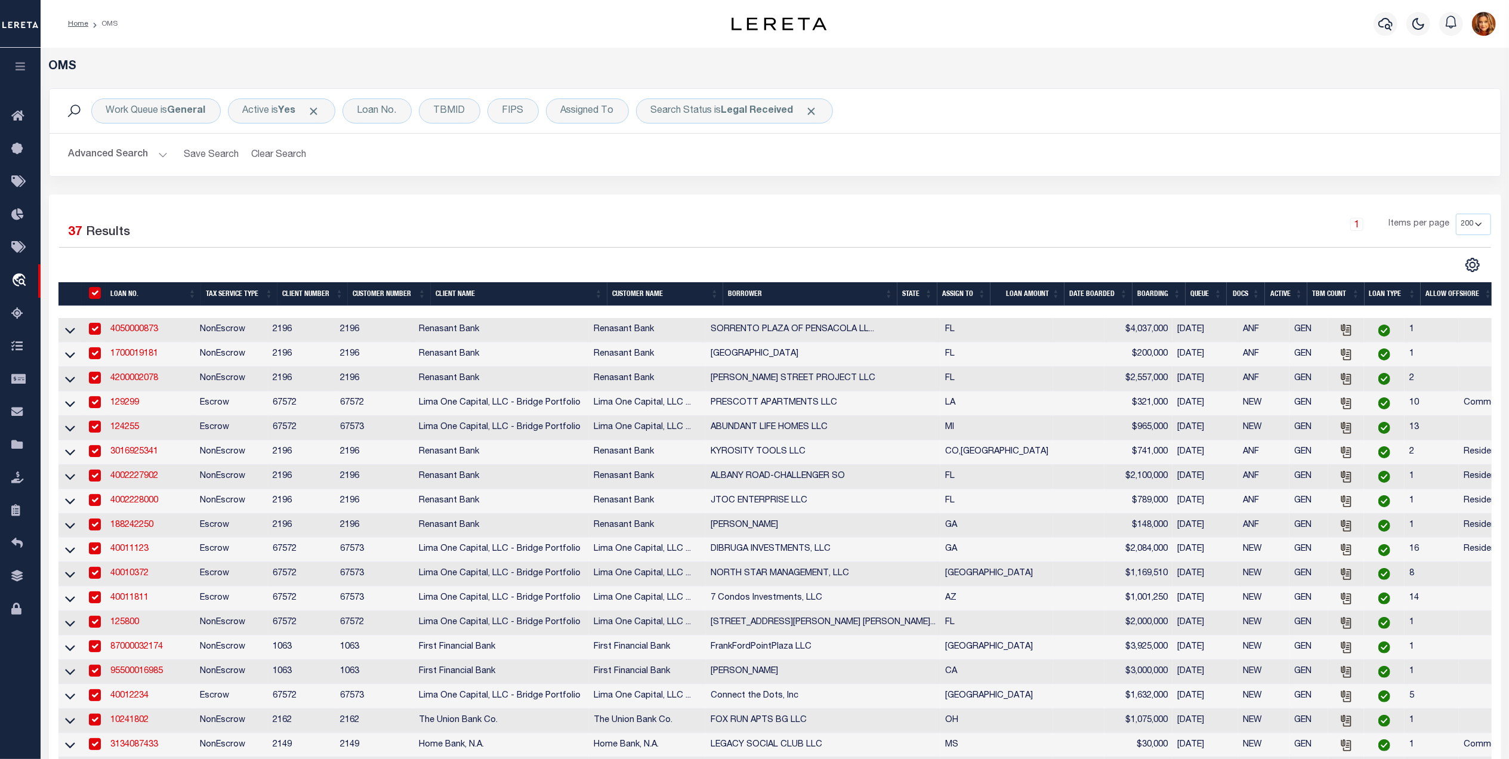
checkbox input "true"
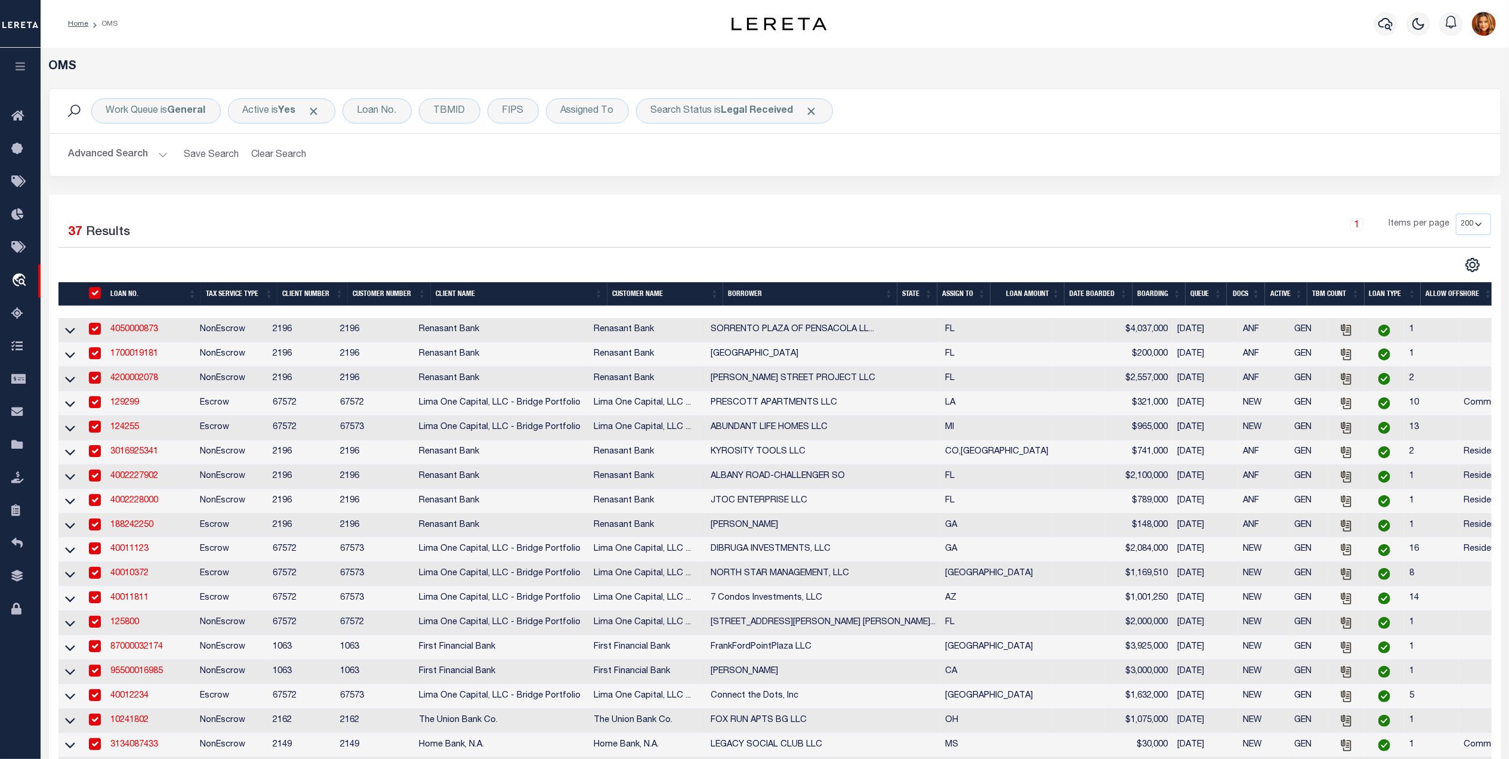
checkbox input "true"
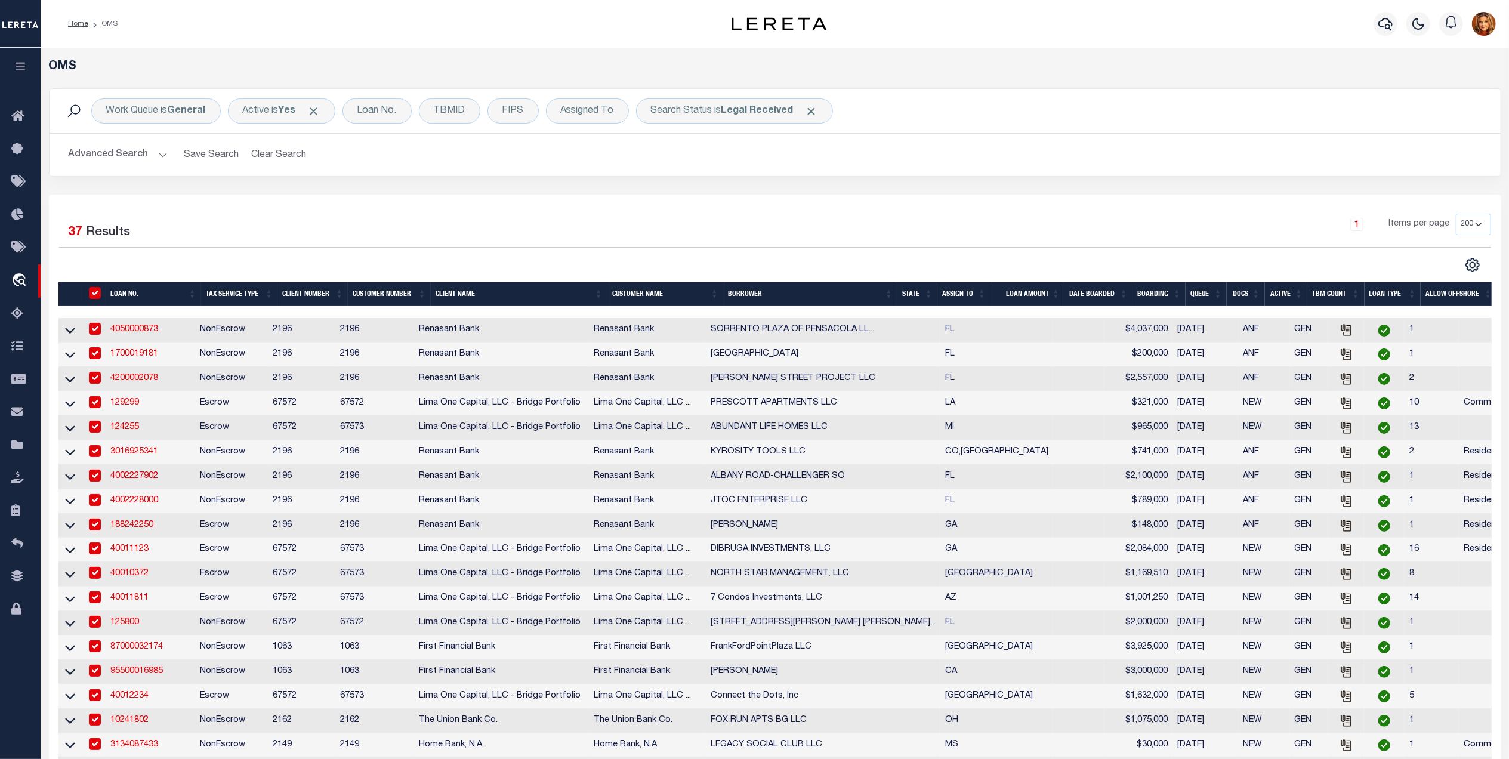
checkbox input "true"
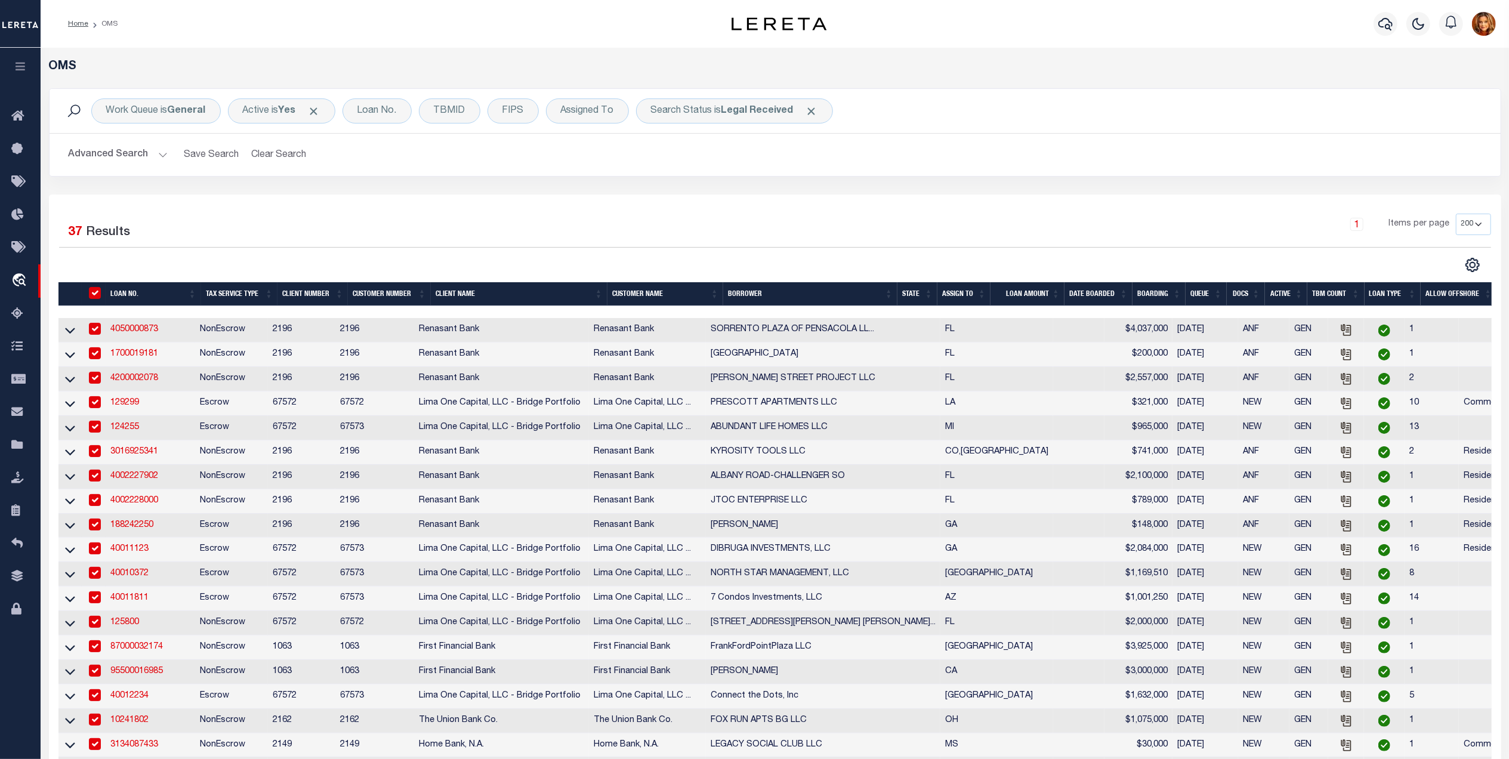
checkbox input "true"
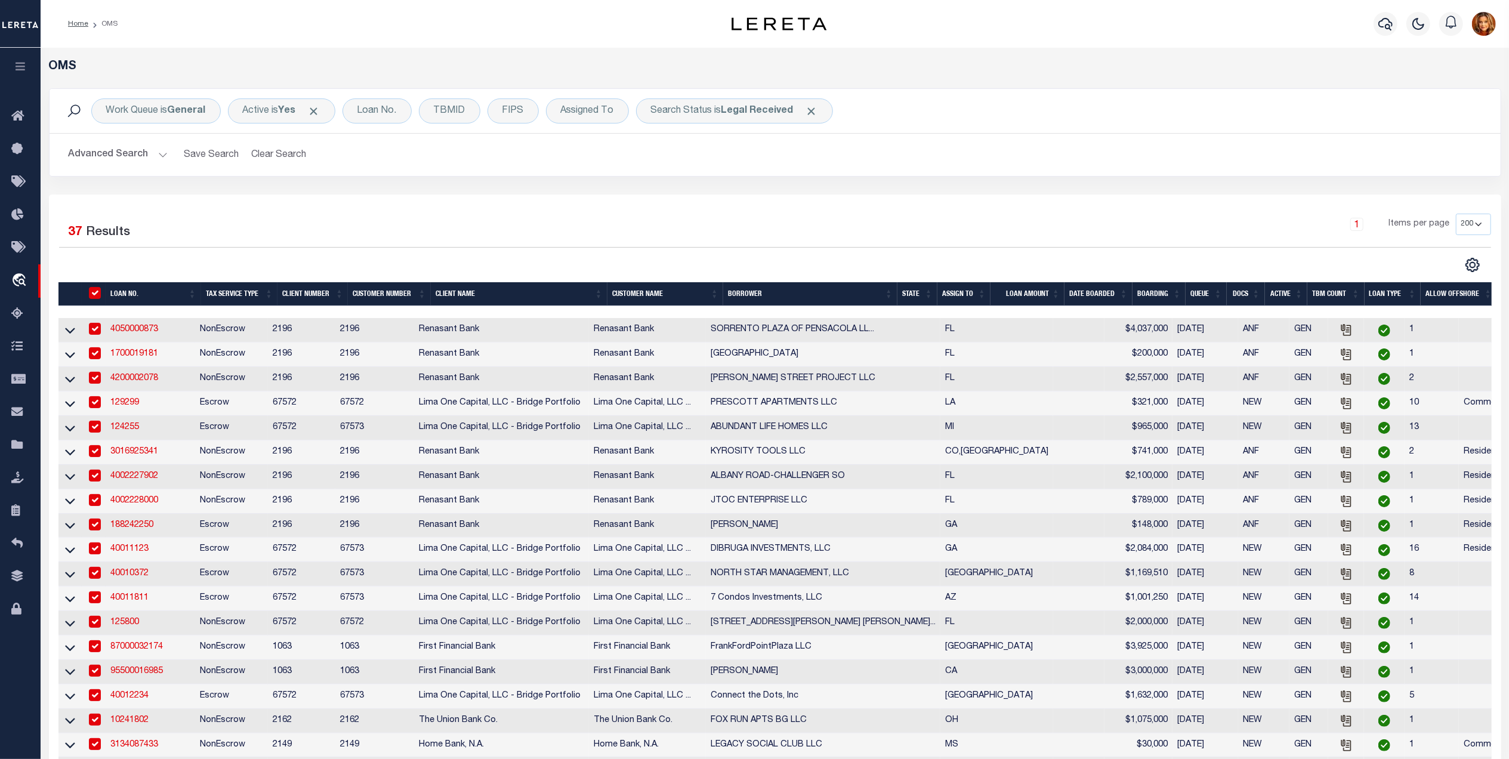
checkbox input "true"
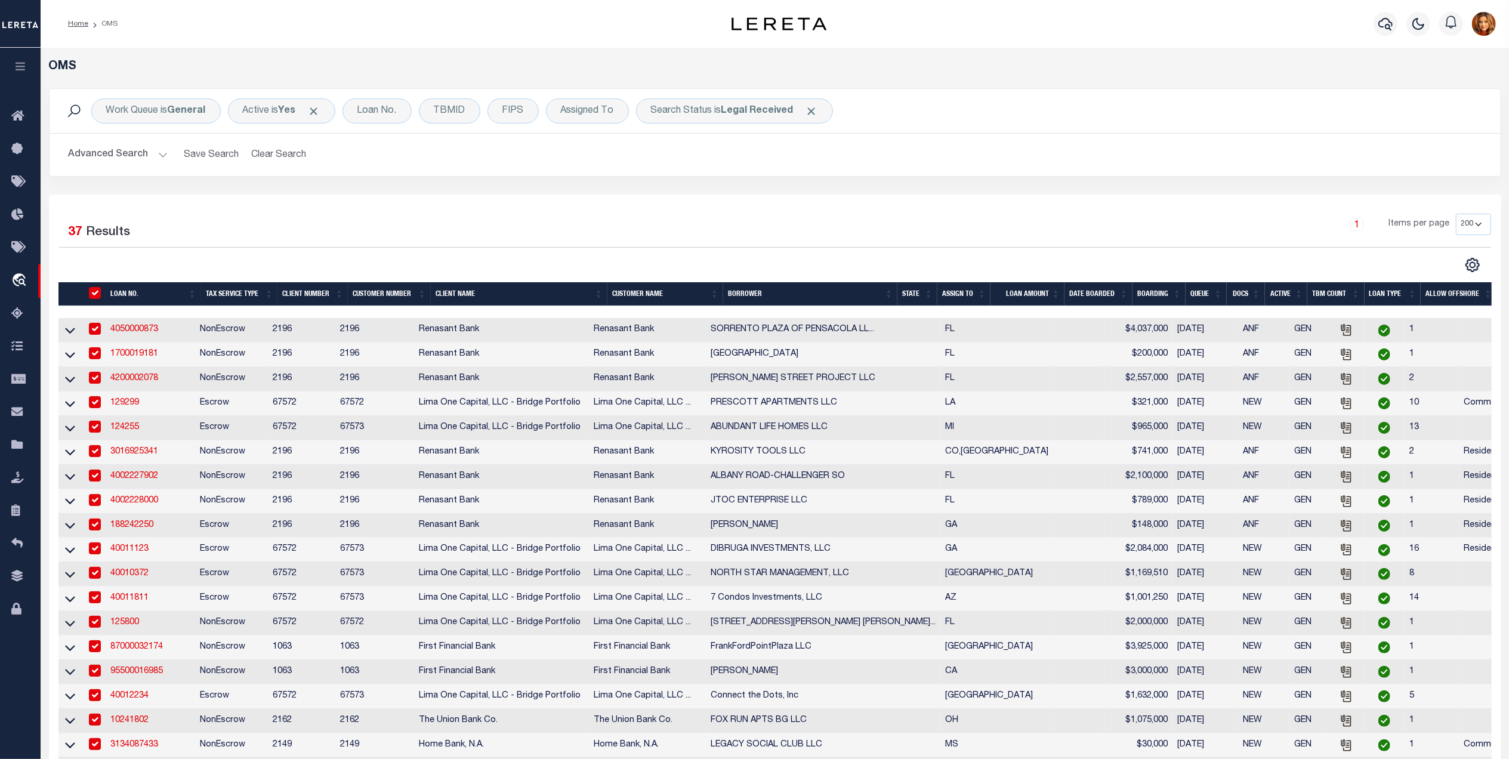
checkbox input "true"
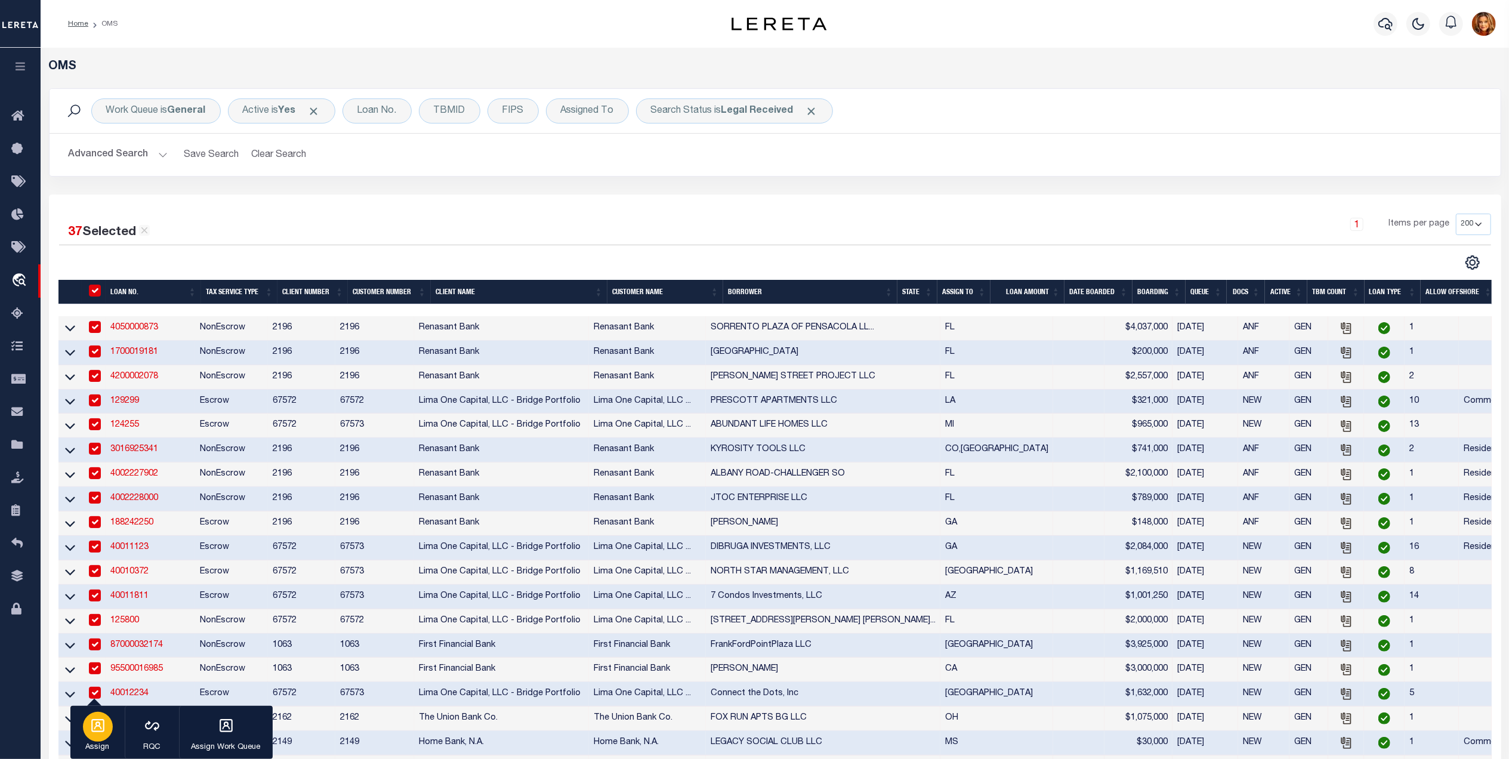
click at [96, 732] on icon "button" at bounding box center [97, 725] width 13 height 13
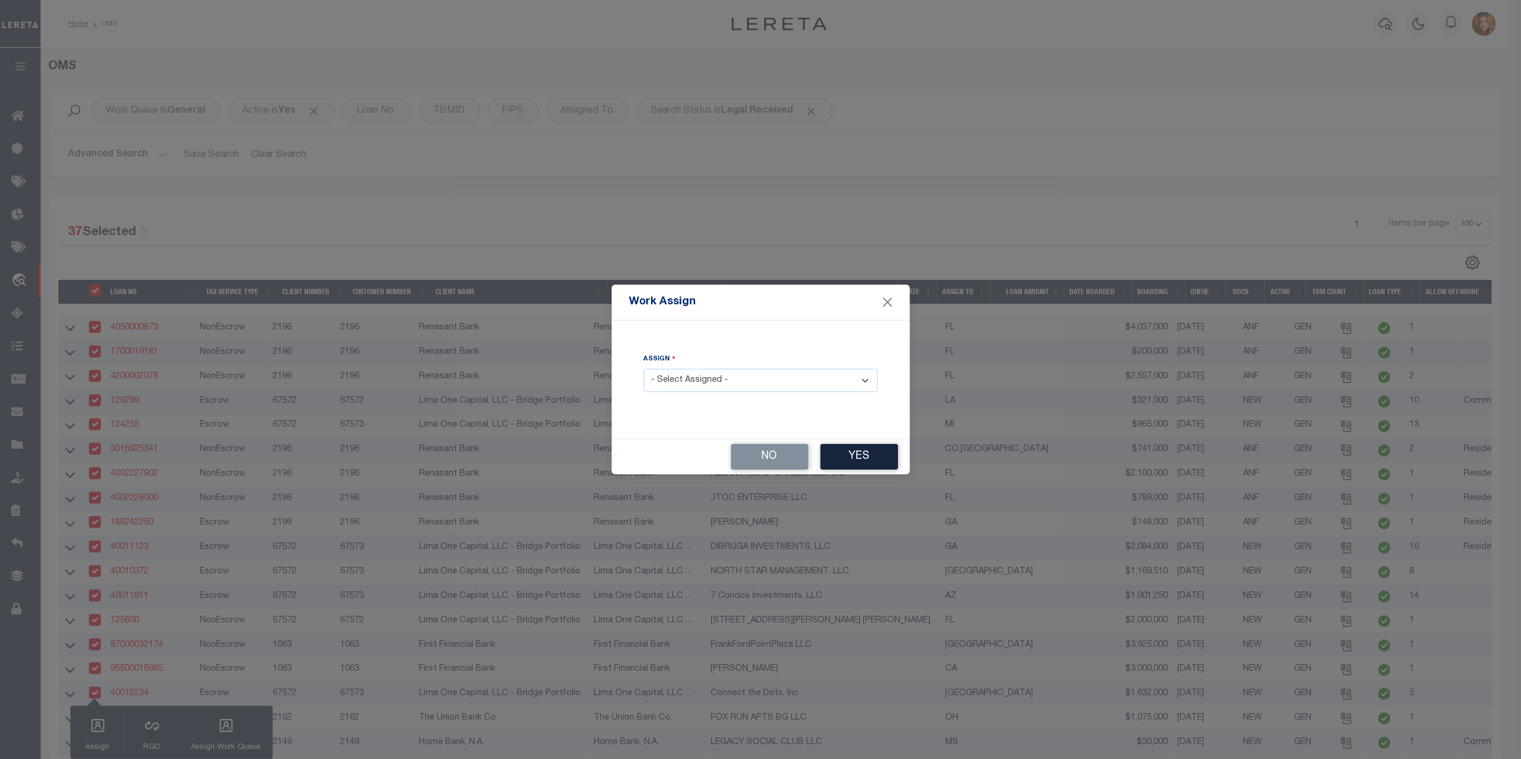
click at [721, 382] on select "- Select Assigned - --Unassigned-- [PERSON_NAME] [PERSON_NAME] [PERSON_NAME] [P…" at bounding box center [761, 380] width 234 height 23
select select "[PERSON_NAME]"
click at [644, 369] on select "- Select Assigned - --Unassigned-- [PERSON_NAME] [PERSON_NAME] [PERSON_NAME] [P…" at bounding box center [761, 380] width 234 height 23
click at [871, 446] on button "Yes" at bounding box center [860, 457] width 78 height 26
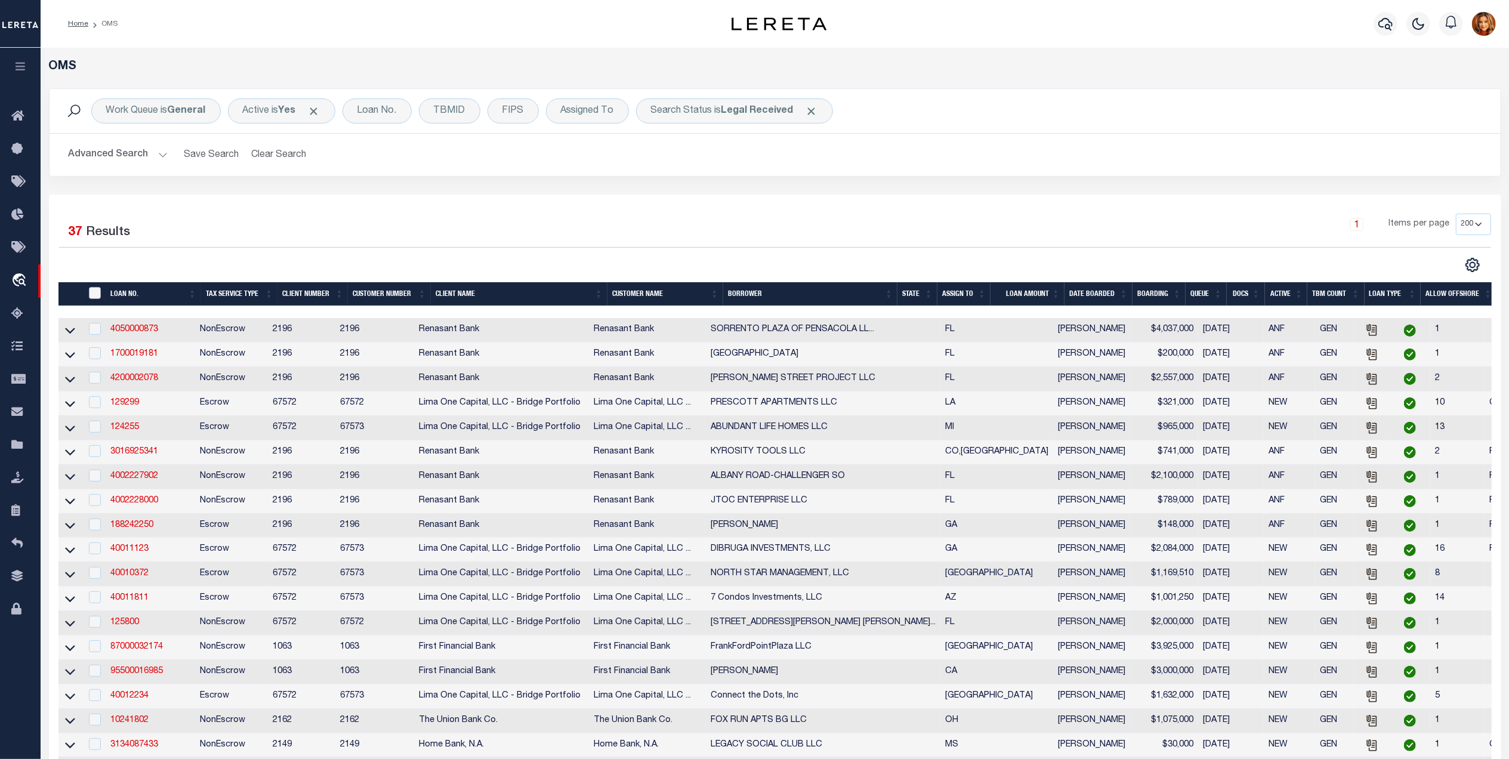
click at [94, 297] on input "" at bounding box center [95, 293] width 12 height 12
checkbox input "true"
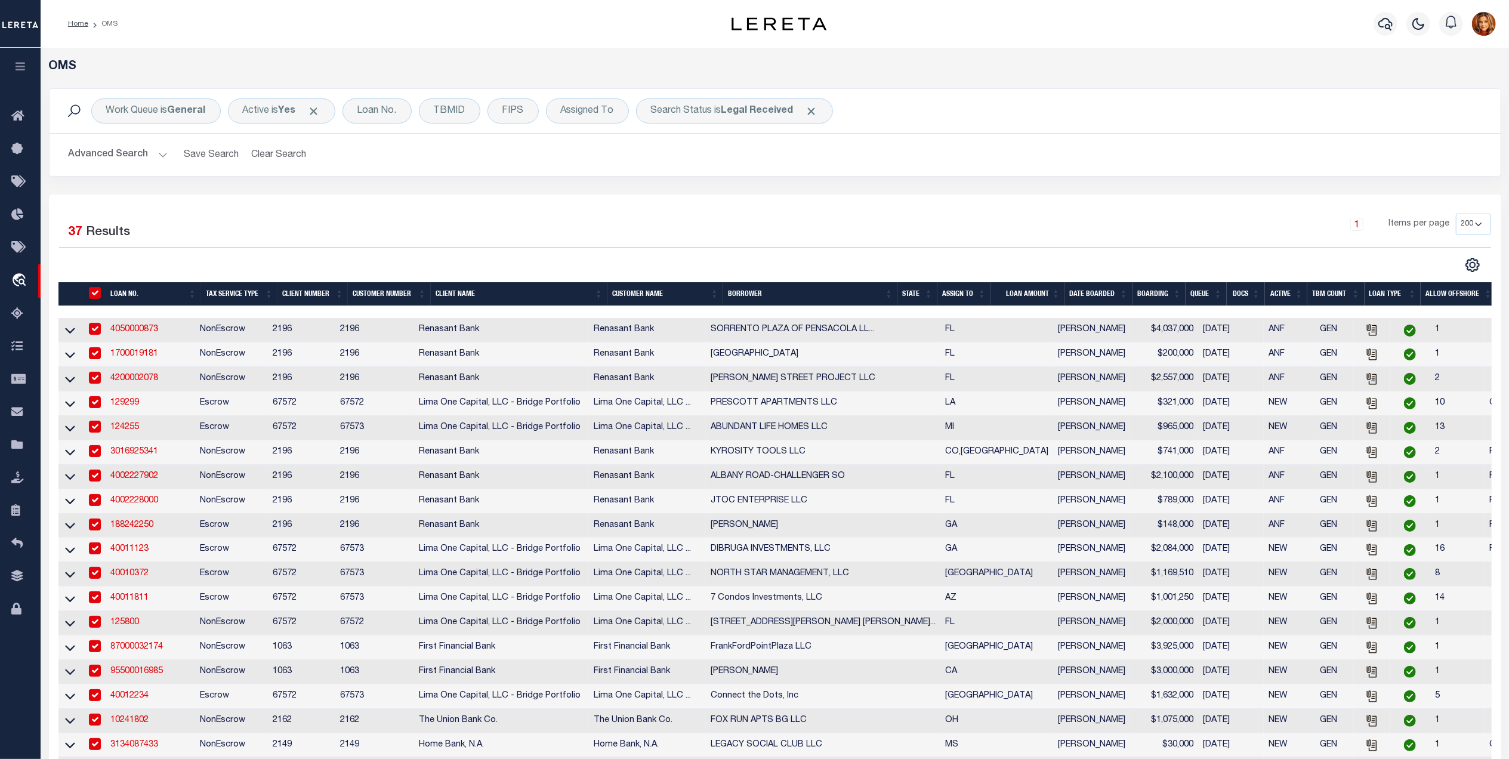
checkbox input "true"
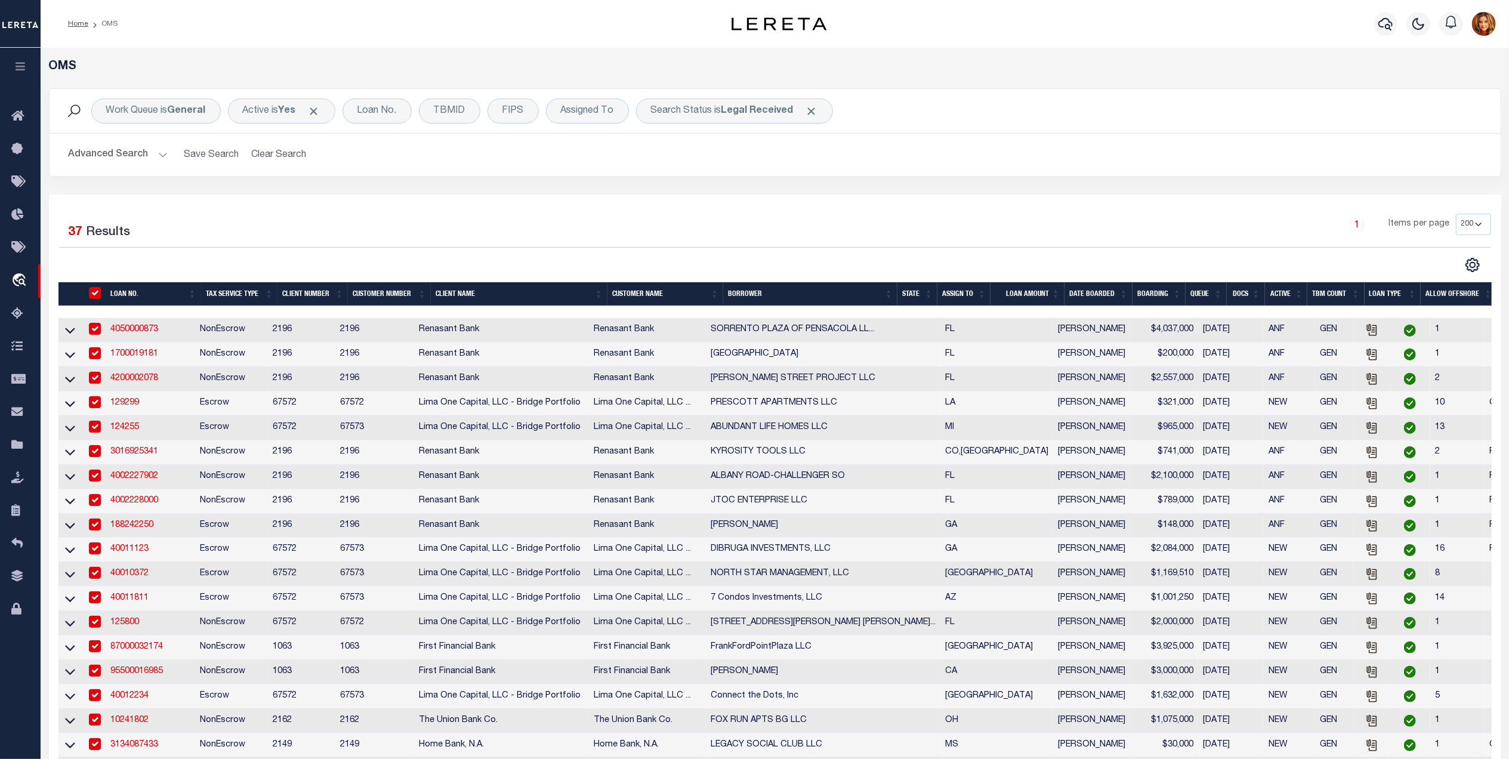
checkbox input "true"
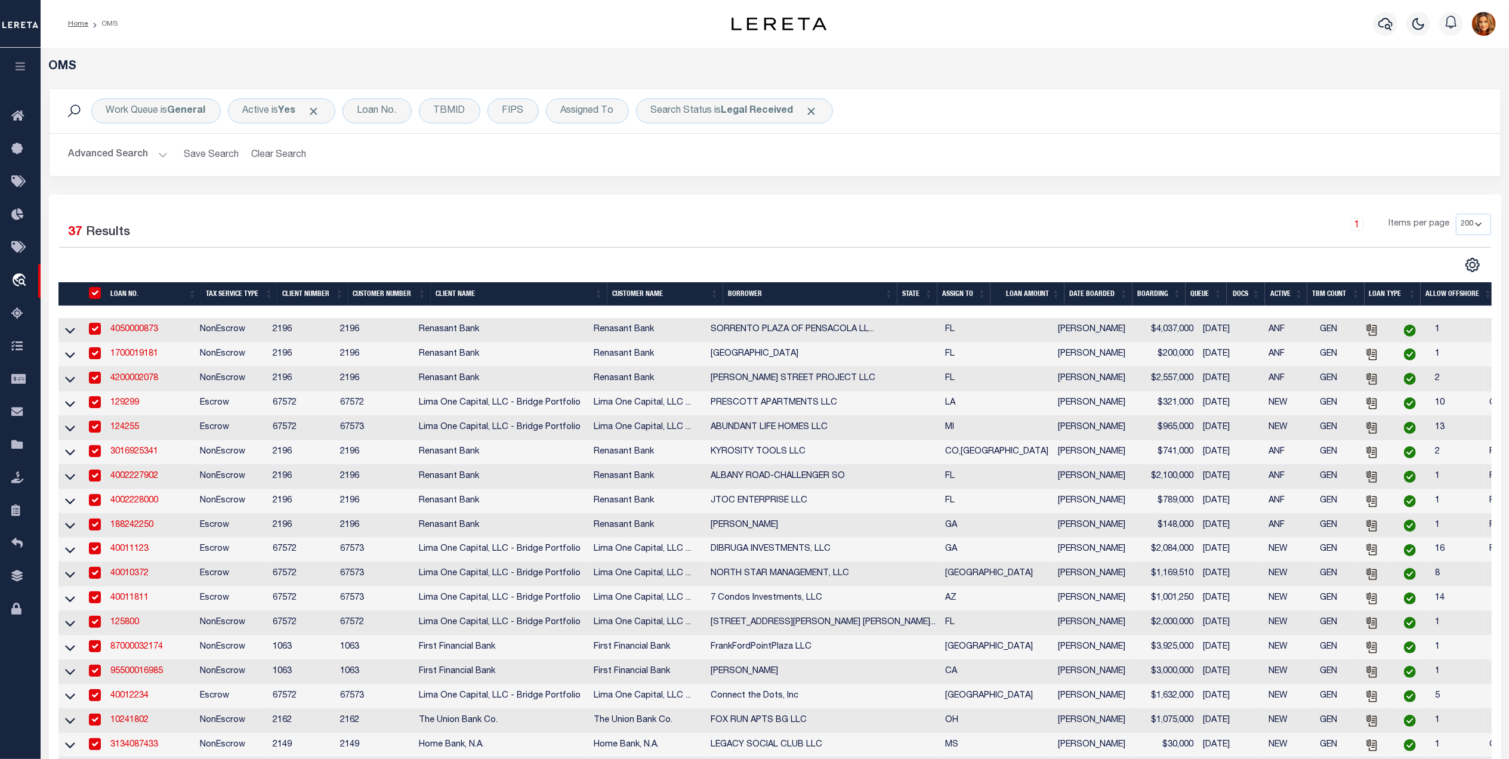
checkbox input "true"
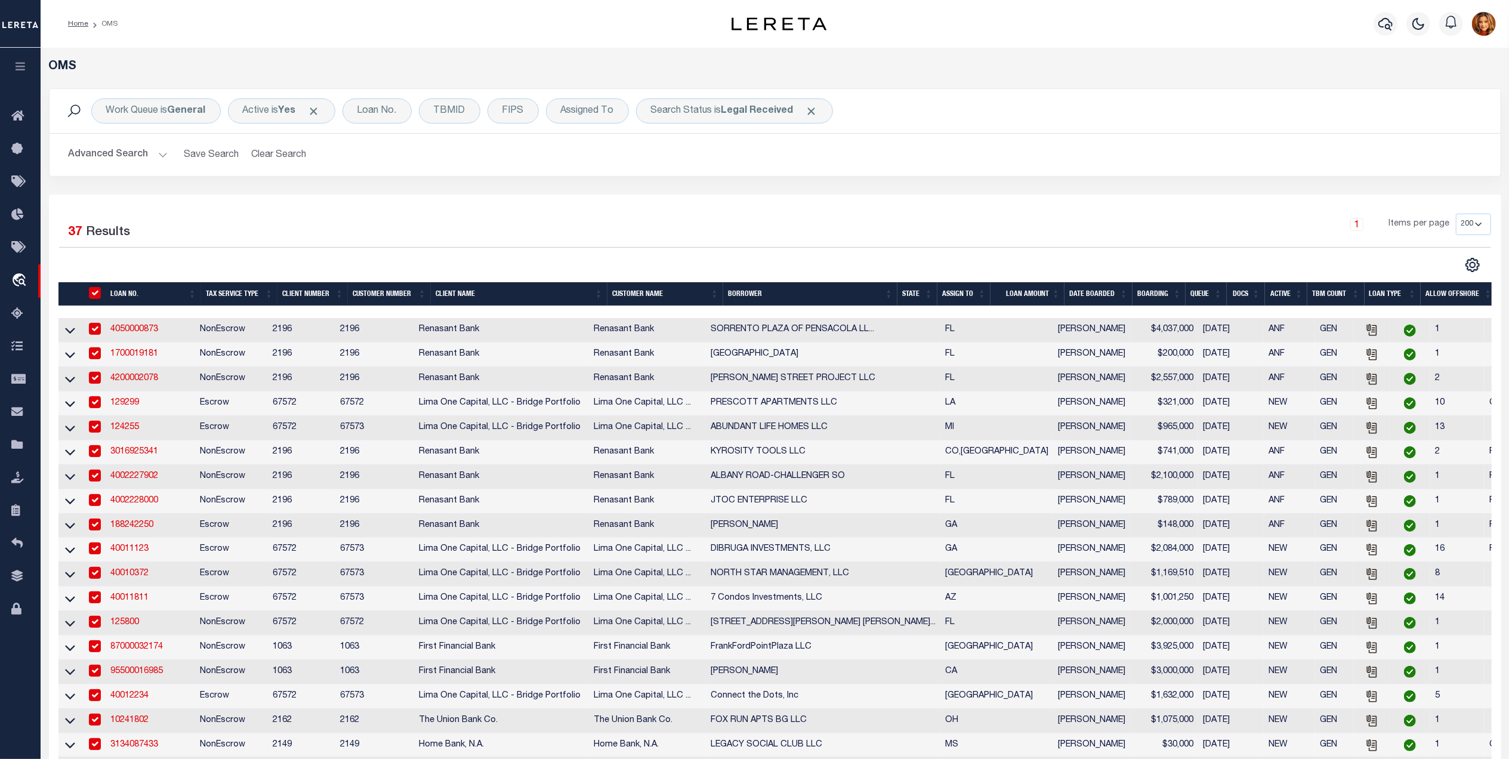
checkbox input "true"
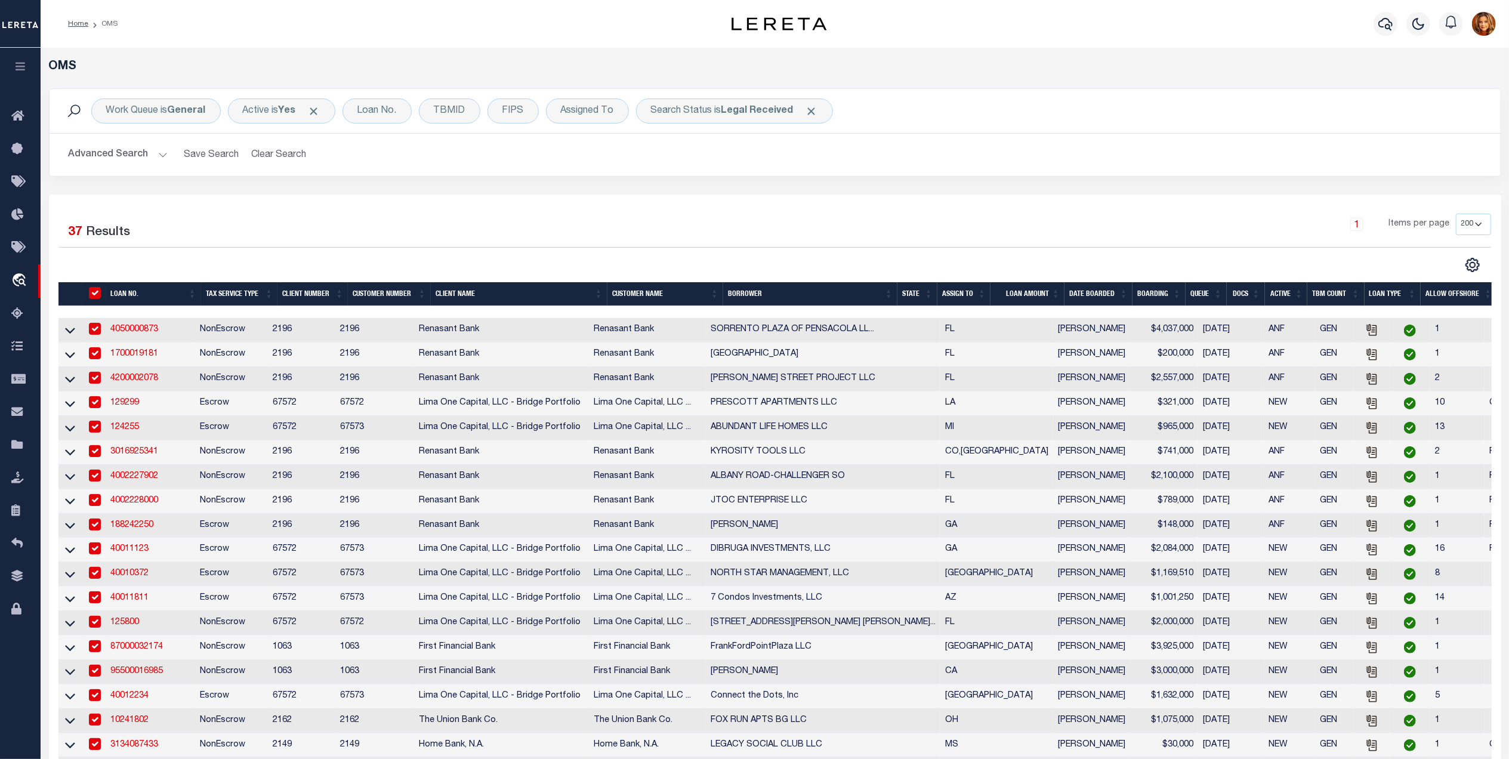
checkbox input "true"
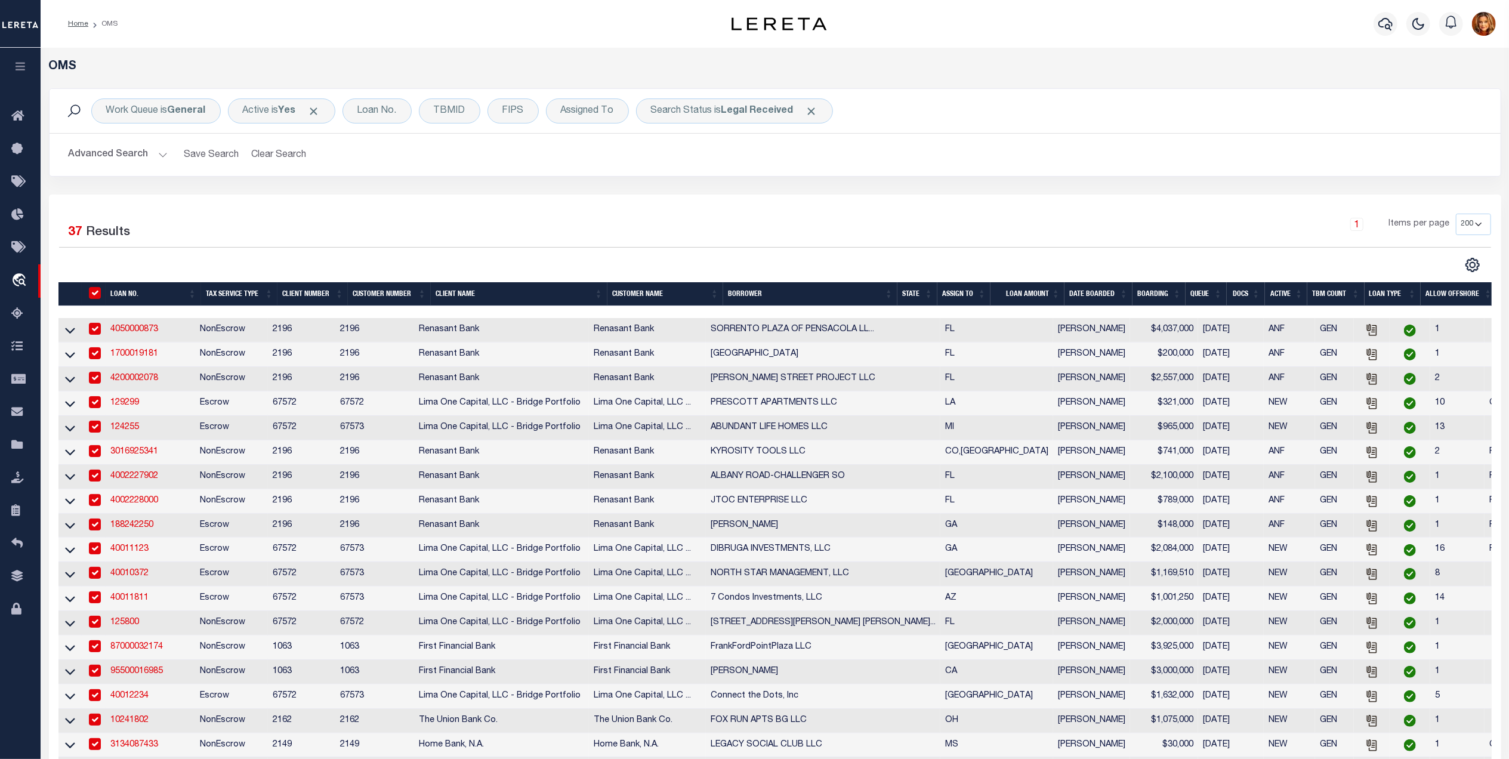
checkbox input "true"
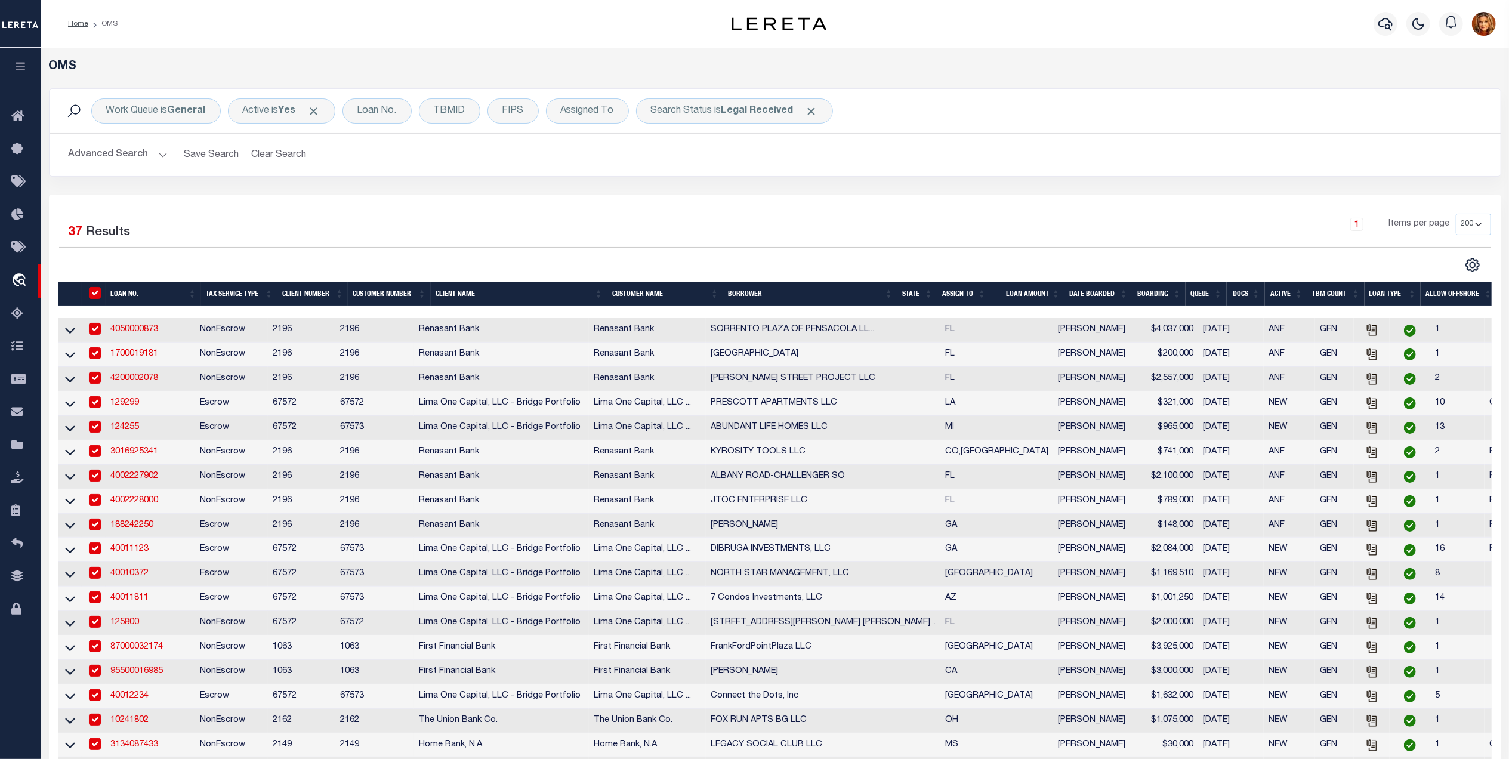
checkbox input "true"
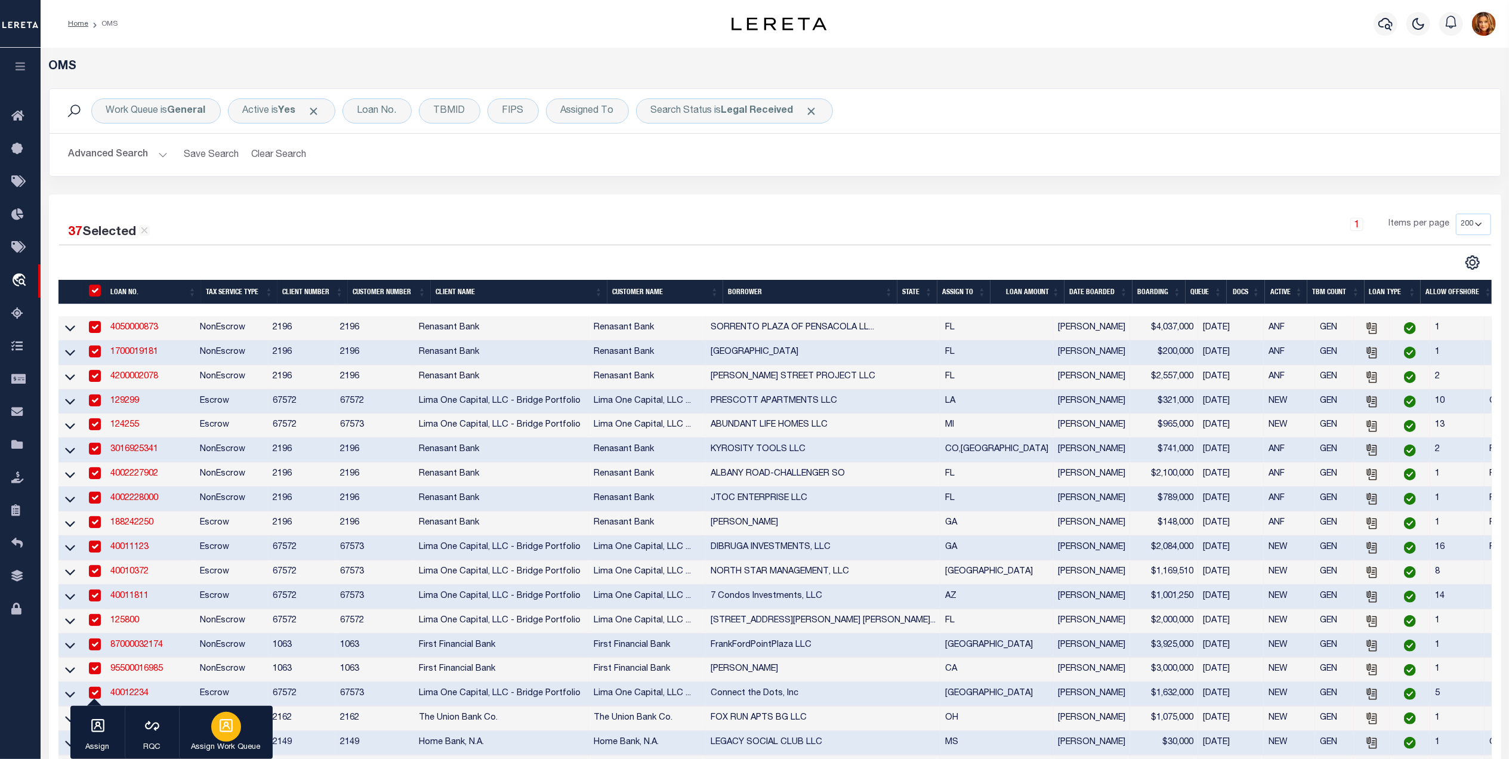
click at [237, 742] on p "Assign Work Queue" at bounding box center [226, 748] width 69 height 12
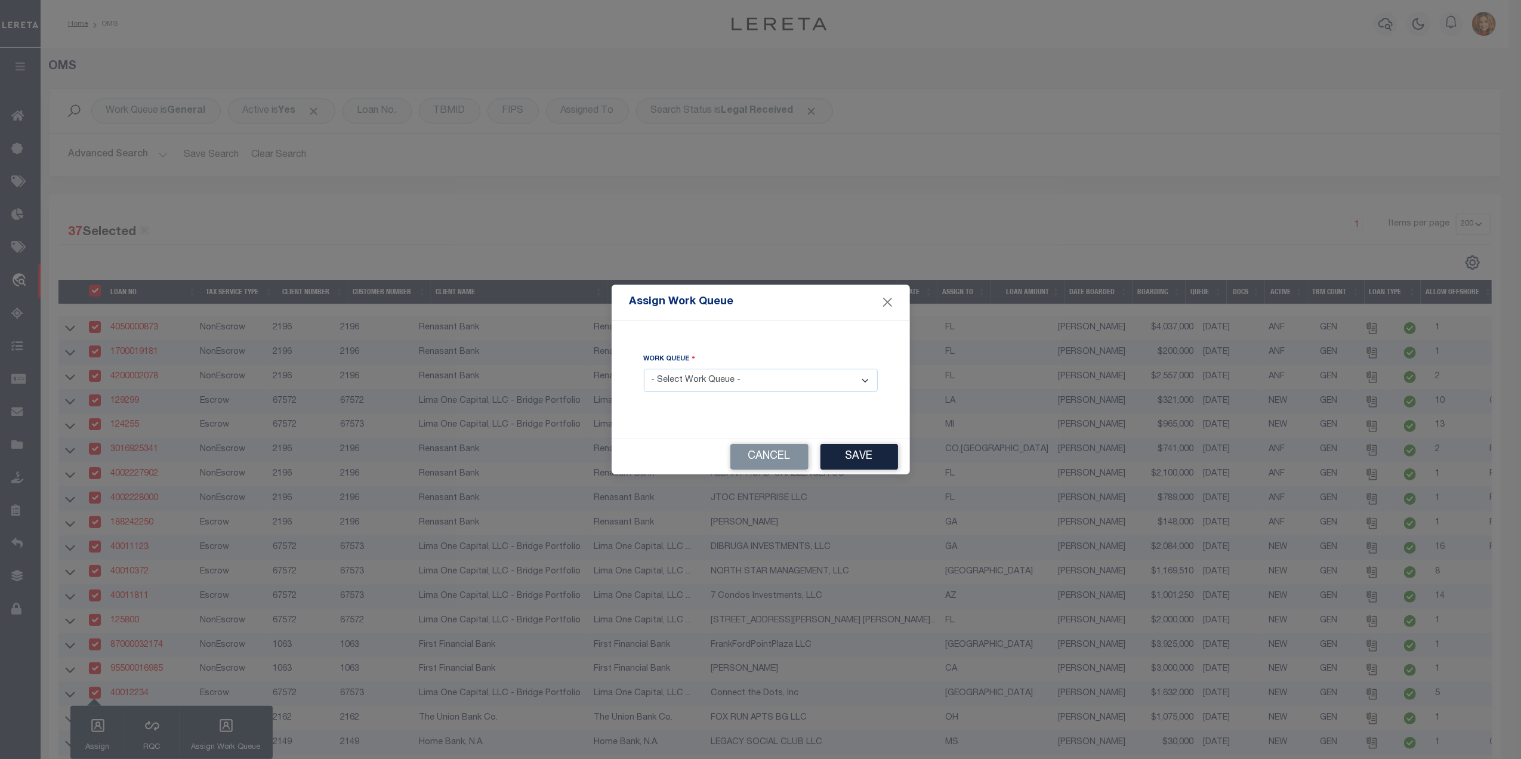
click at [735, 383] on select "- Select Work Queue - factRSystems General ThoughtFocus" at bounding box center [761, 380] width 234 height 23
select select "FAC"
click at [644, 369] on select "- Select Work Queue - factRSystems General ThoughtFocus" at bounding box center [761, 380] width 234 height 23
click at [855, 463] on button "Save" at bounding box center [860, 457] width 78 height 26
